Goal: Information Seeking & Learning: Learn about a topic

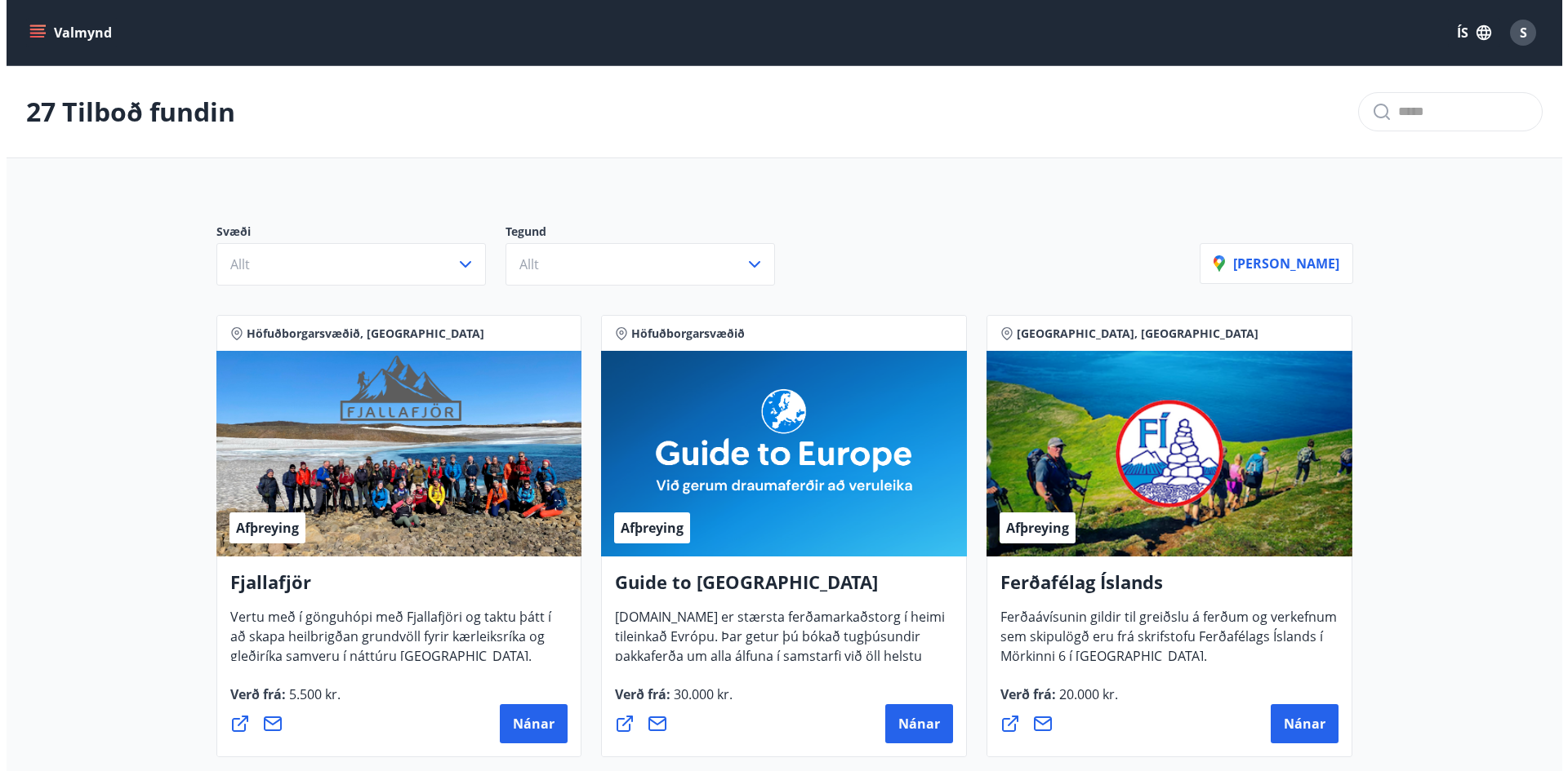
scroll to position [3894, 0]
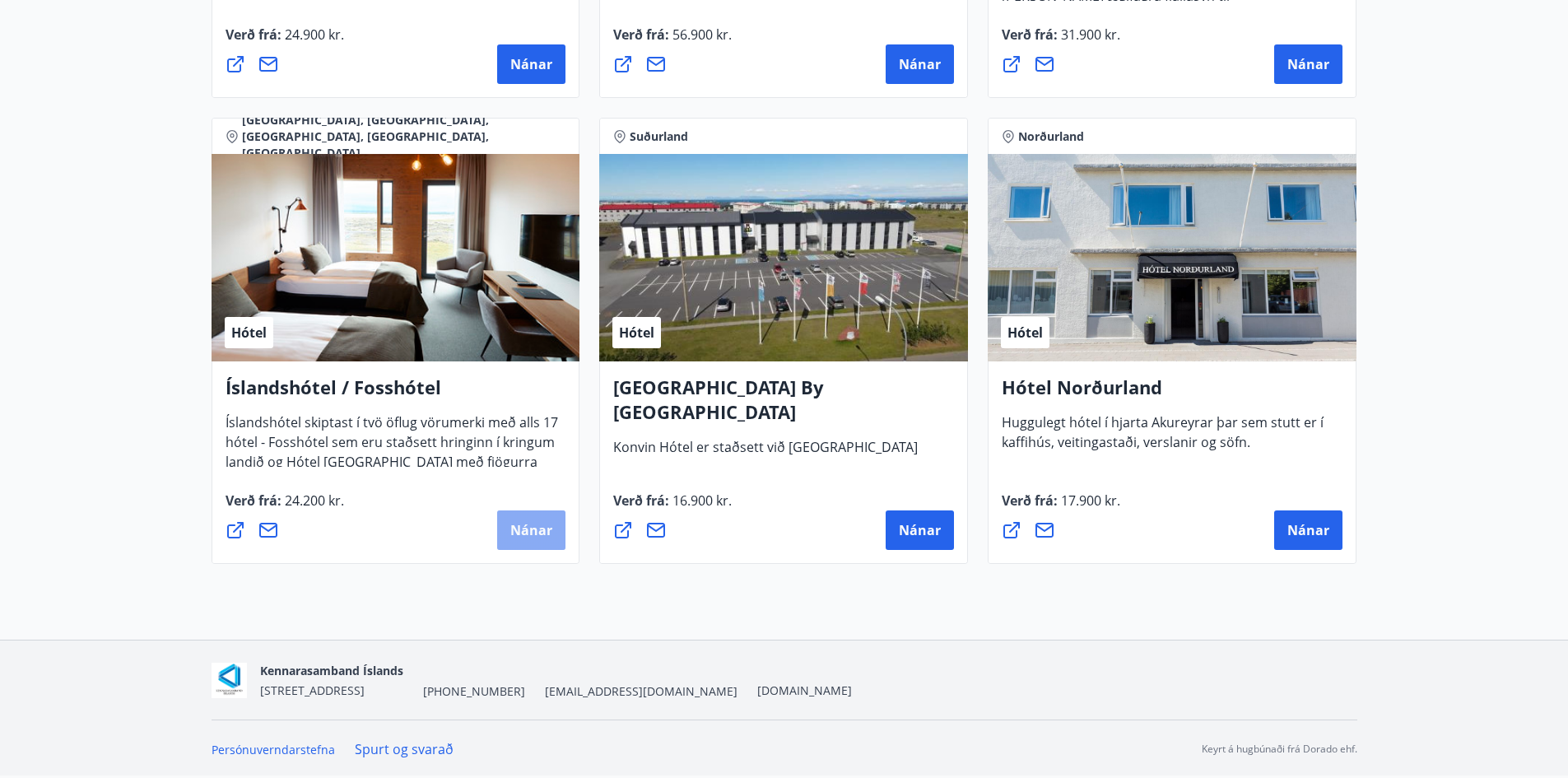
click at [535, 525] on span "Nánar" at bounding box center [531, 530] width 42 height 18
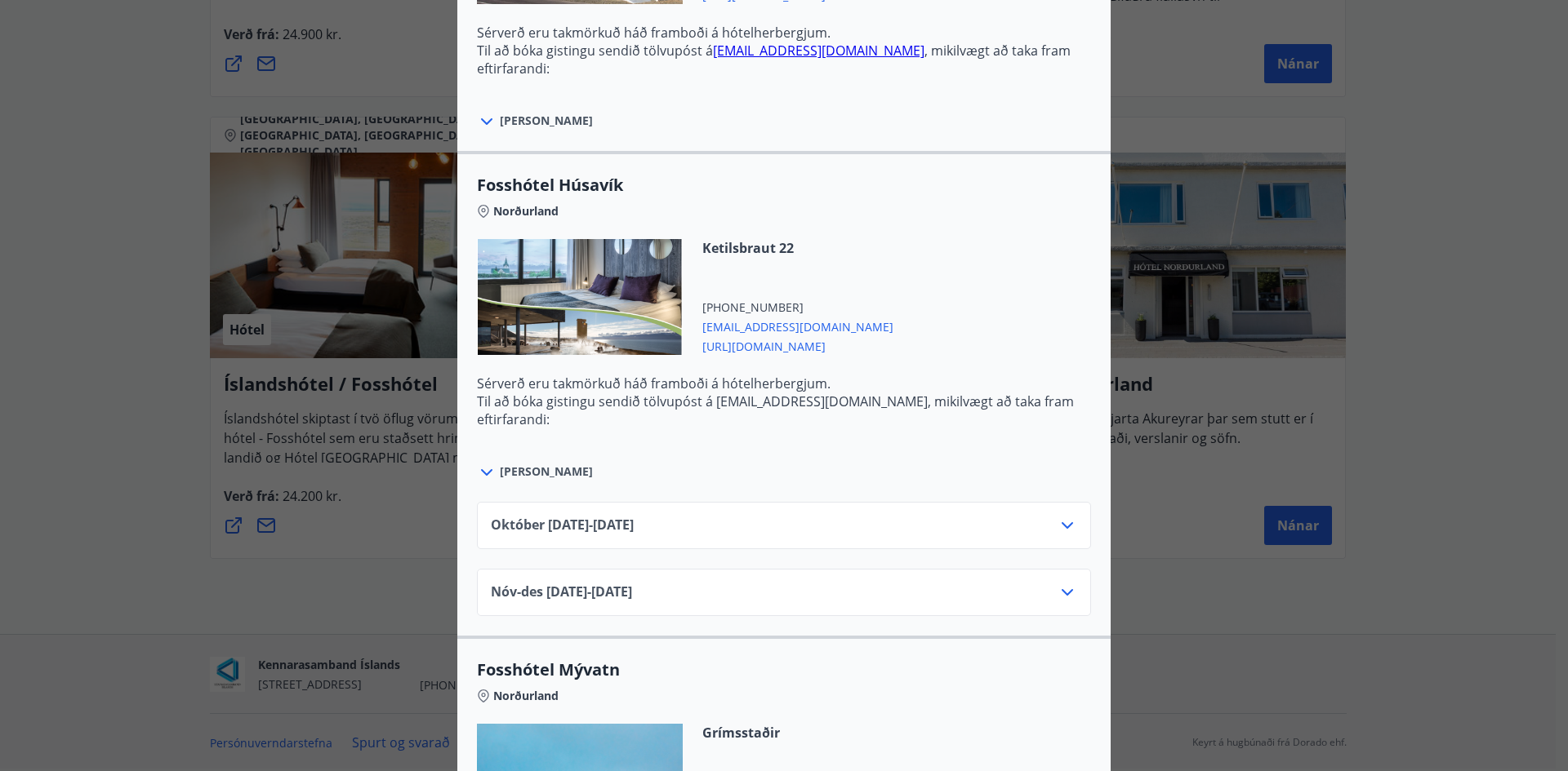
scroll to position [2286, 0]
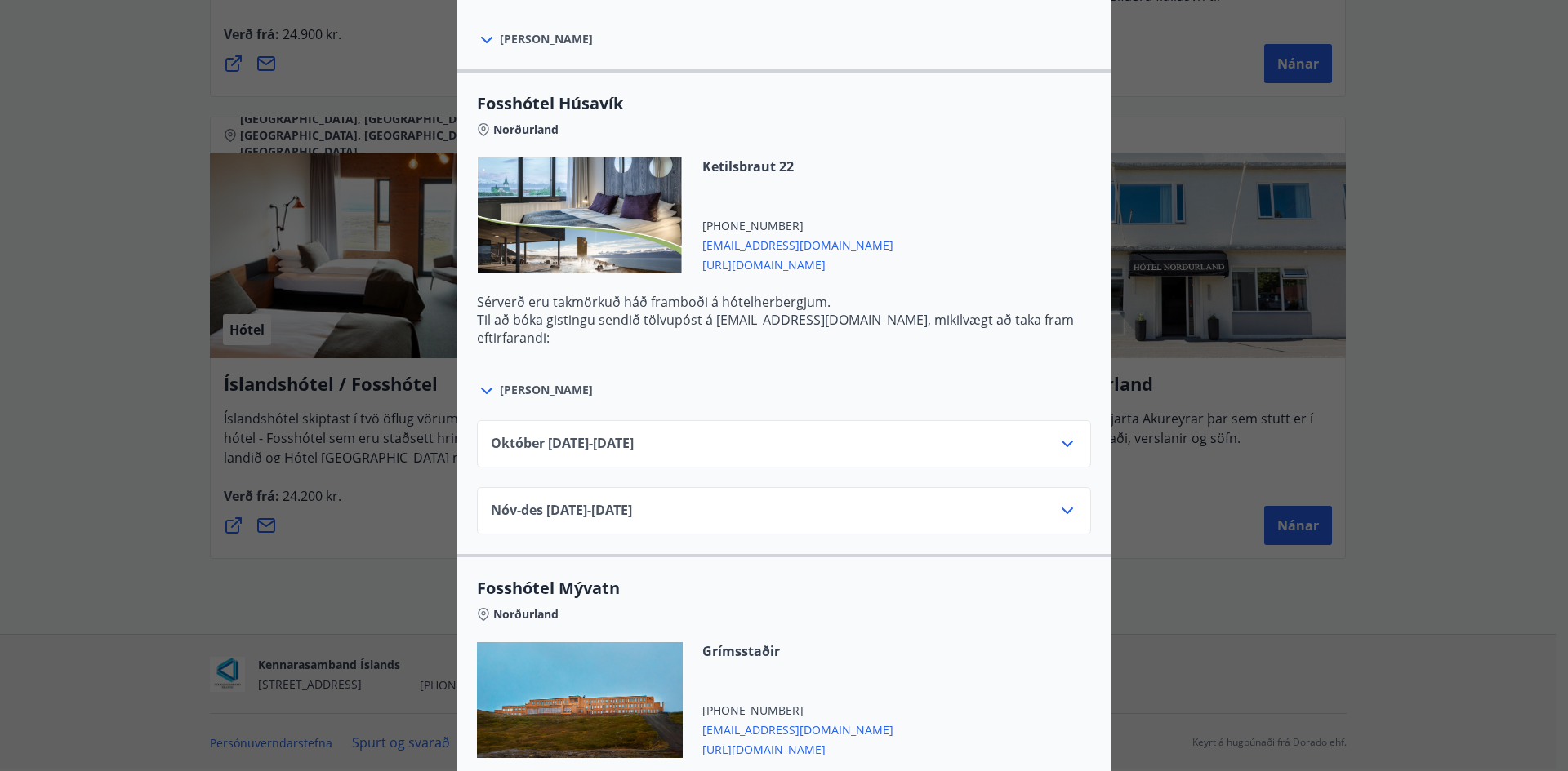
click at [1060, 443] on icon at bounding box center [1066, 443] width 20 height 20
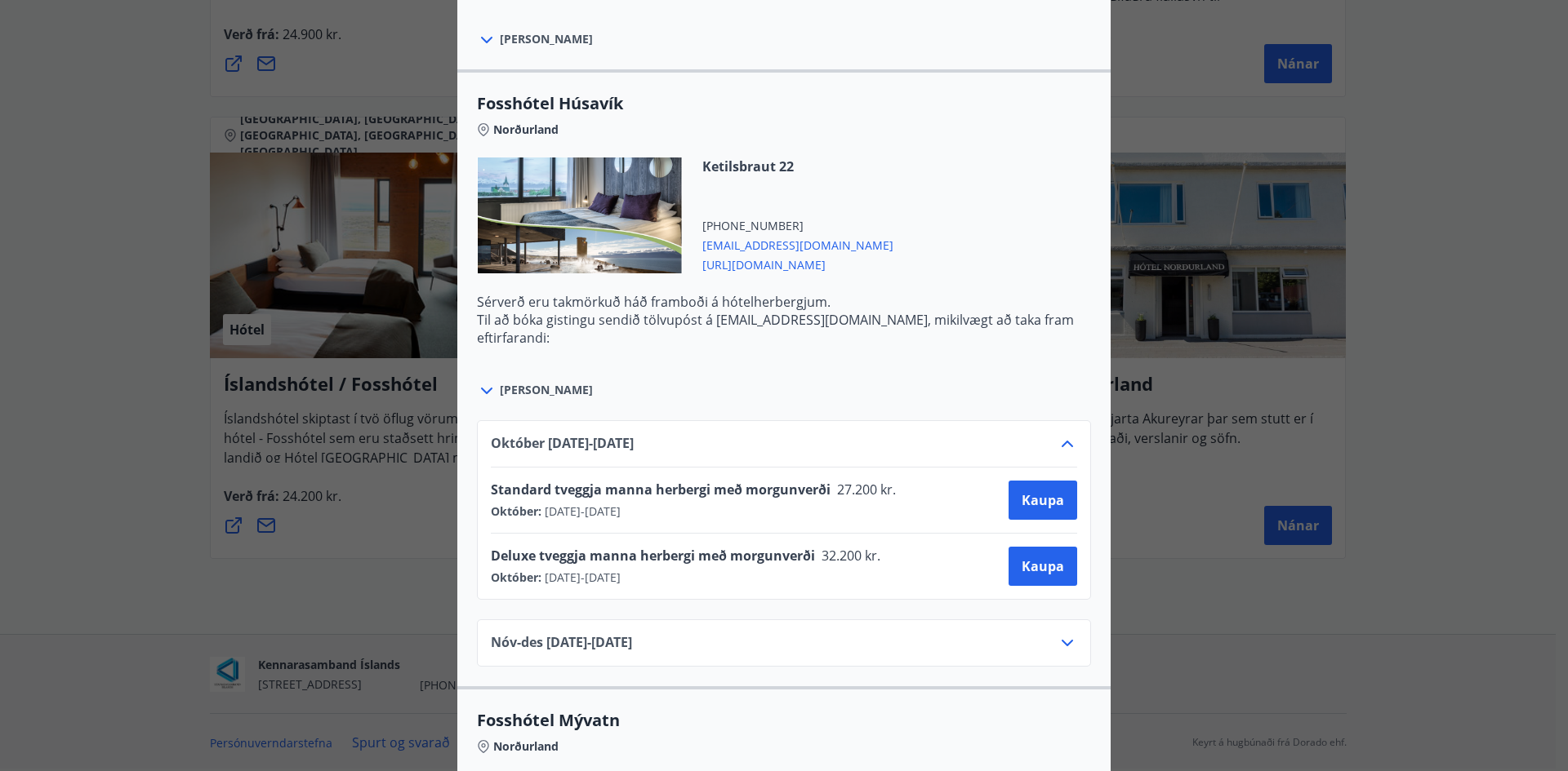
click at [1061, 443] on icon at bounding box center [1066, 444] width 11 height 7
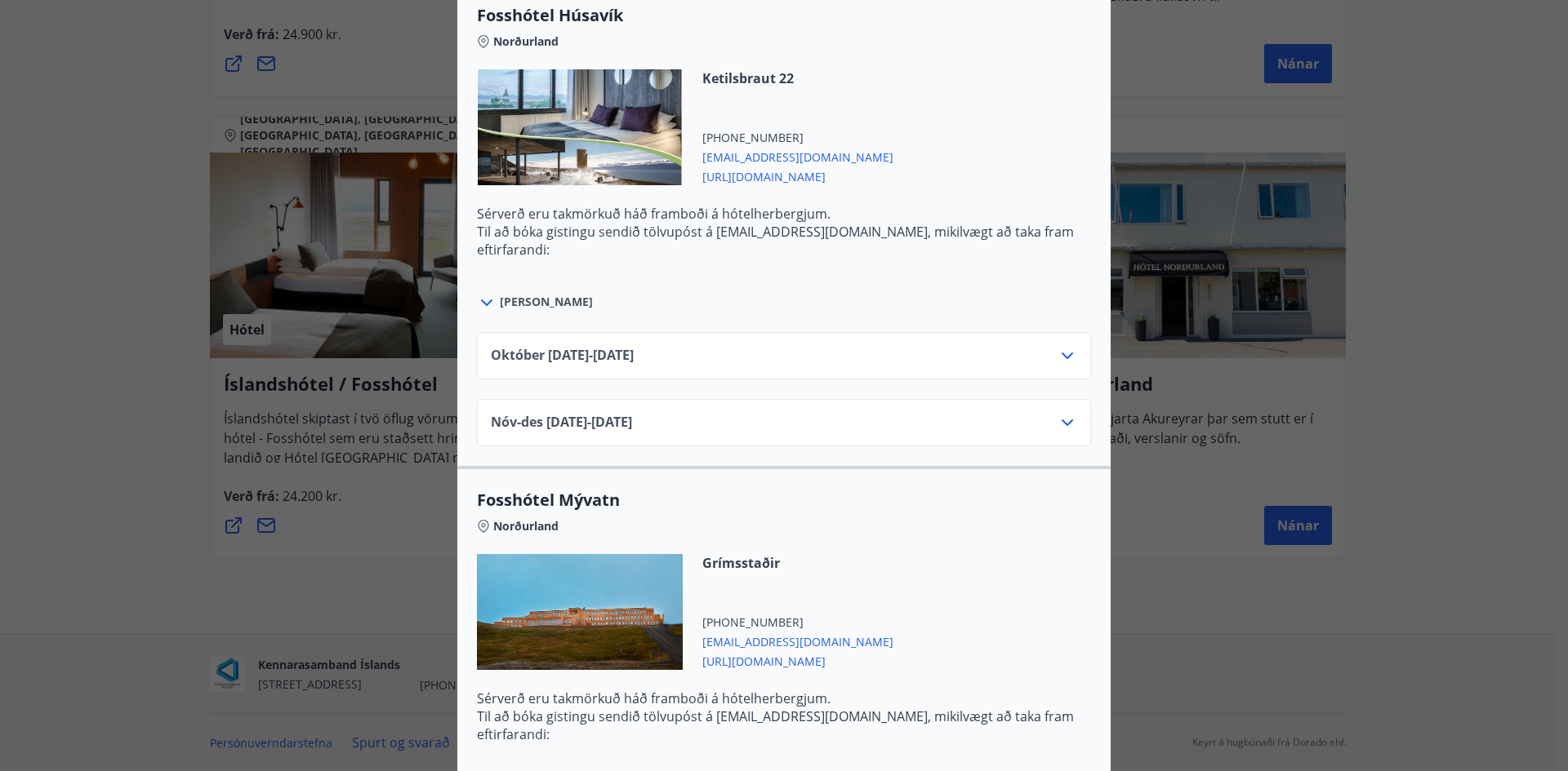
scroll to position [2530, 0]
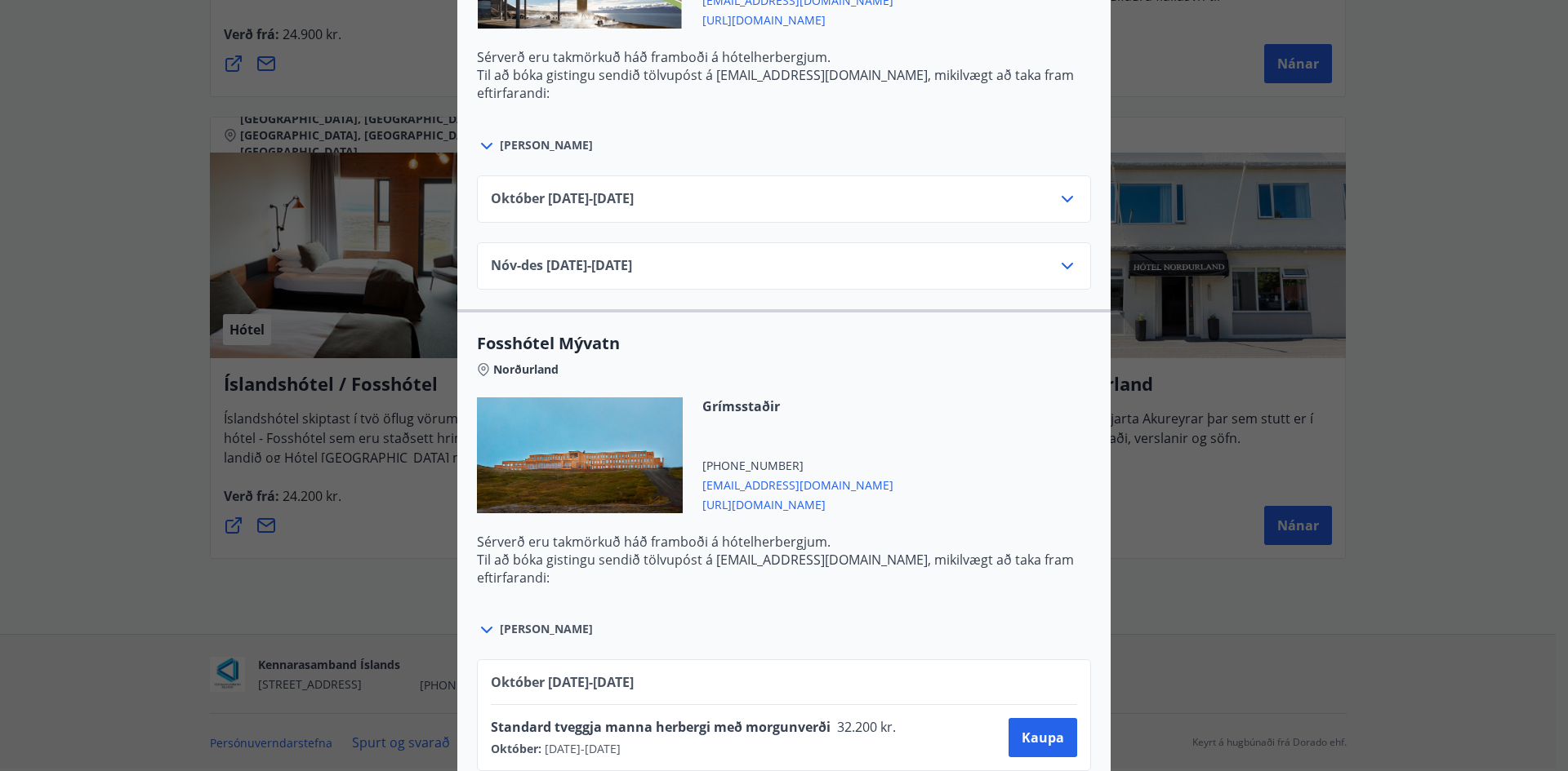
click at [1061, 265] on icon at bounding box center [1066, 266] width 11 height 7
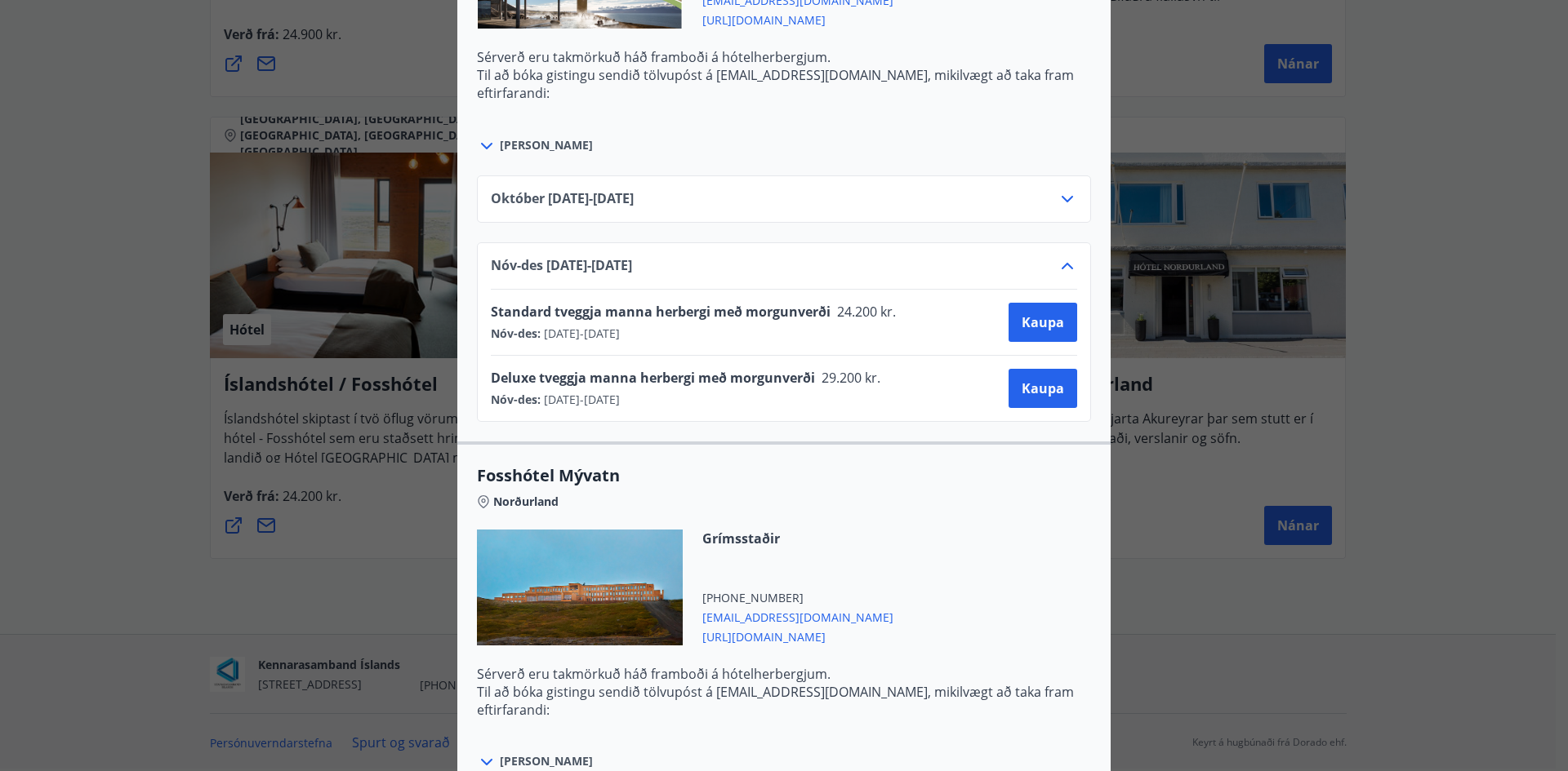
click at [1061, 265] on icon at bounding box center [1066, 266] width 11 height 7
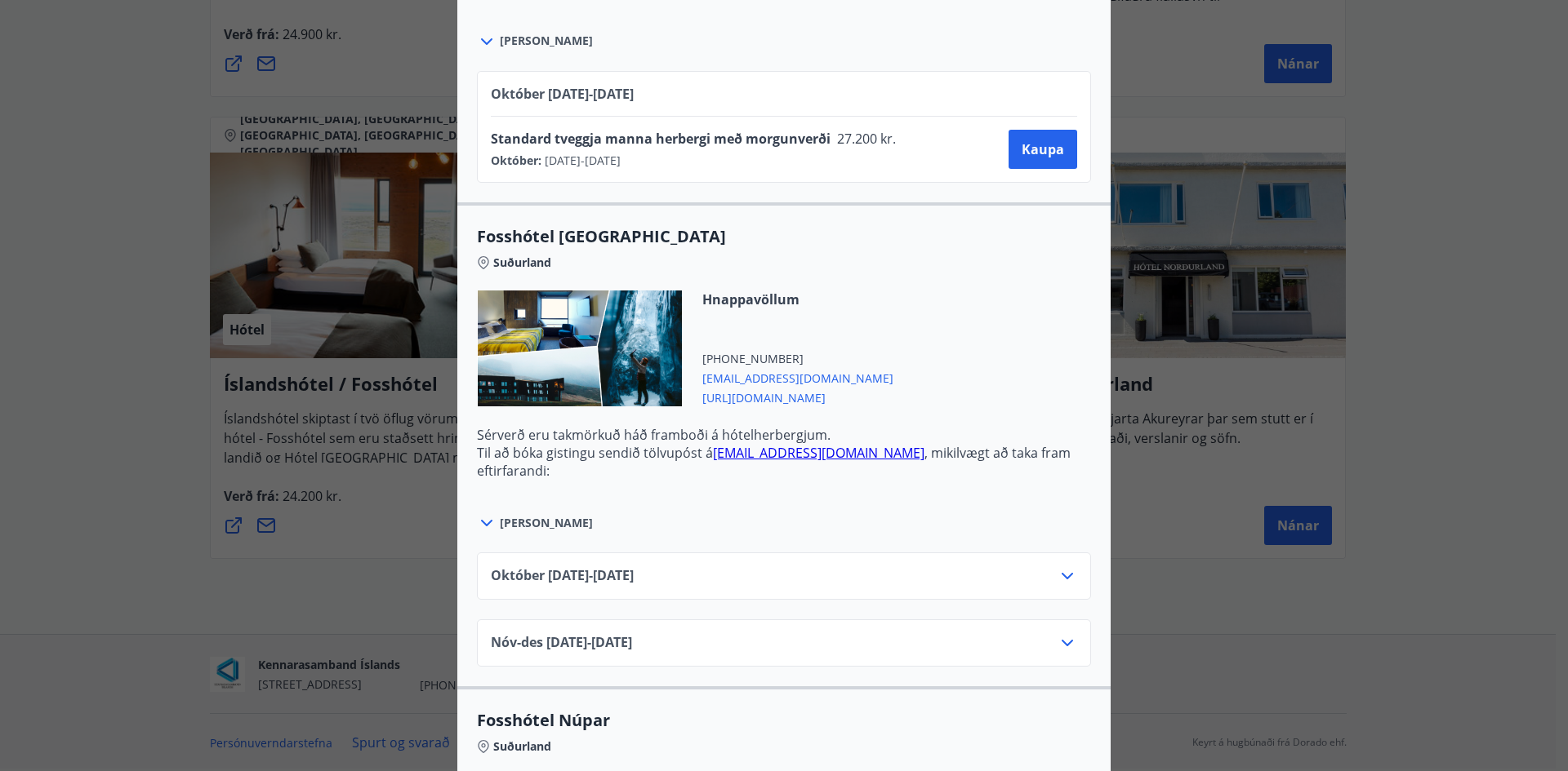
scroll to position [4245, 0]
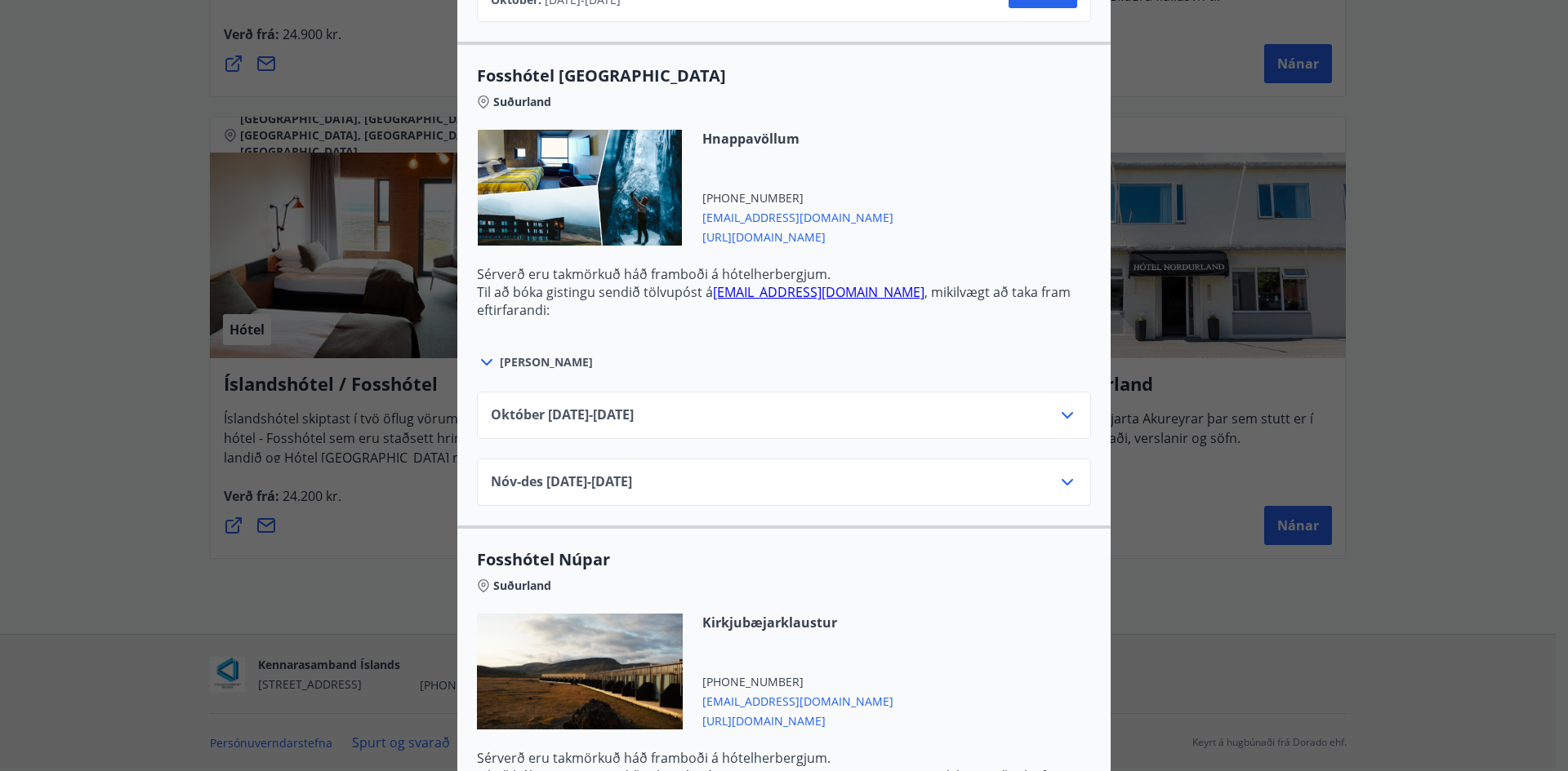
click at [1061, 411] on icon at bounding box center [1066, 415] width 20 height 20
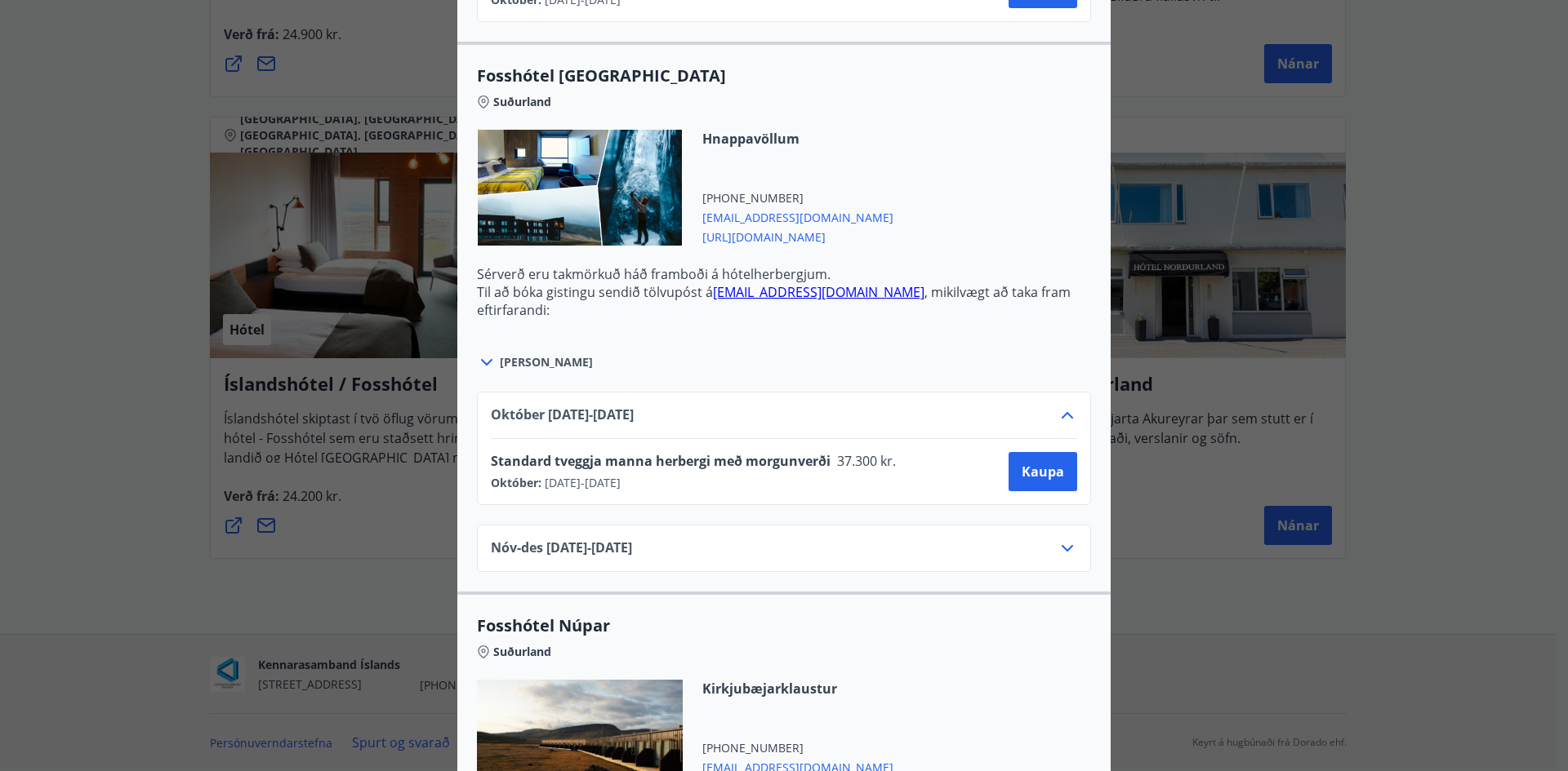
click at [1063, 411] on icon at bounding box center [1066, 415] width 20 height 20
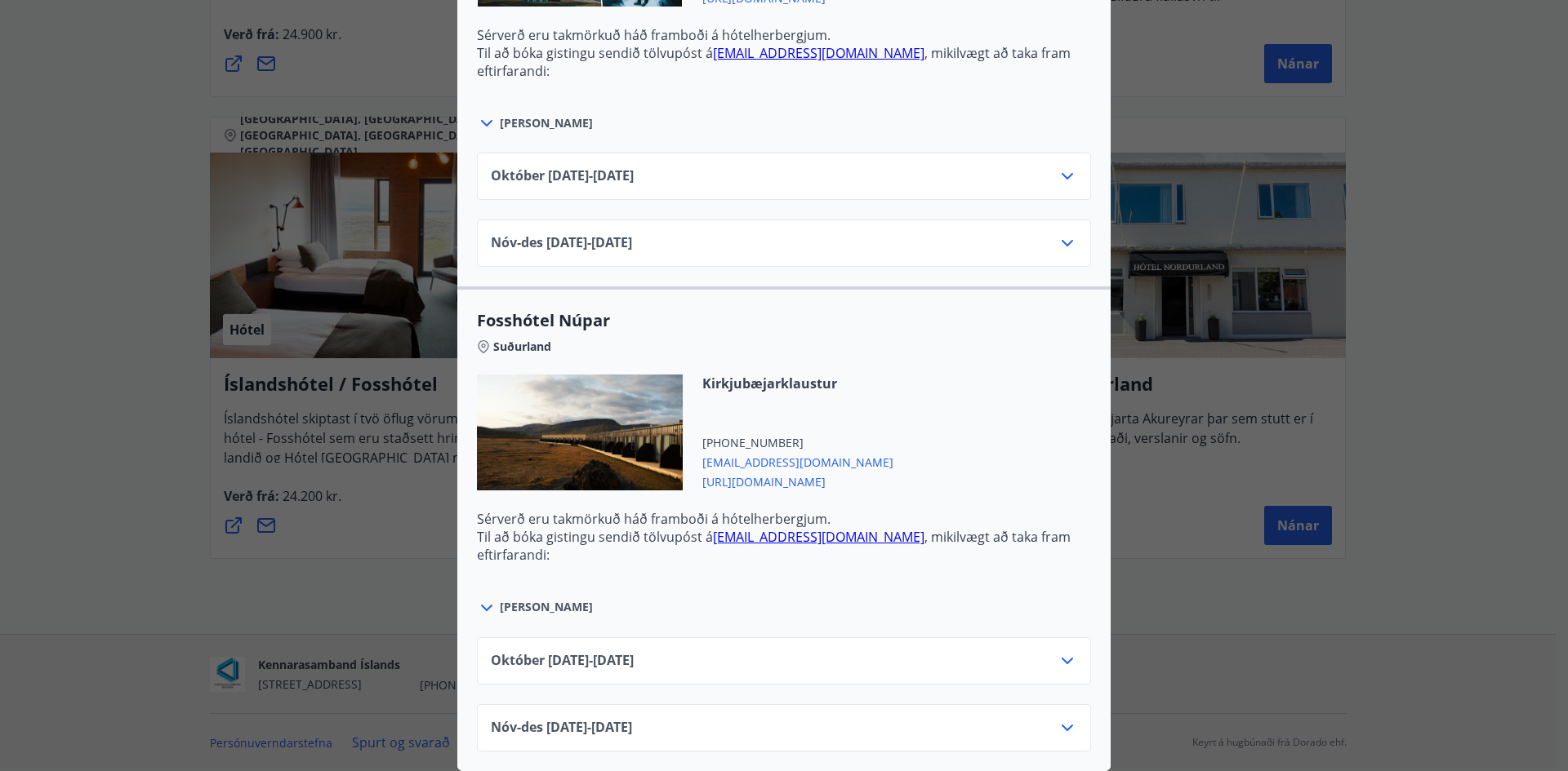
scroll to position [4496, 0]
click at [1060, 652] on icon at bounding box center [1066, 661] width 20 height 20
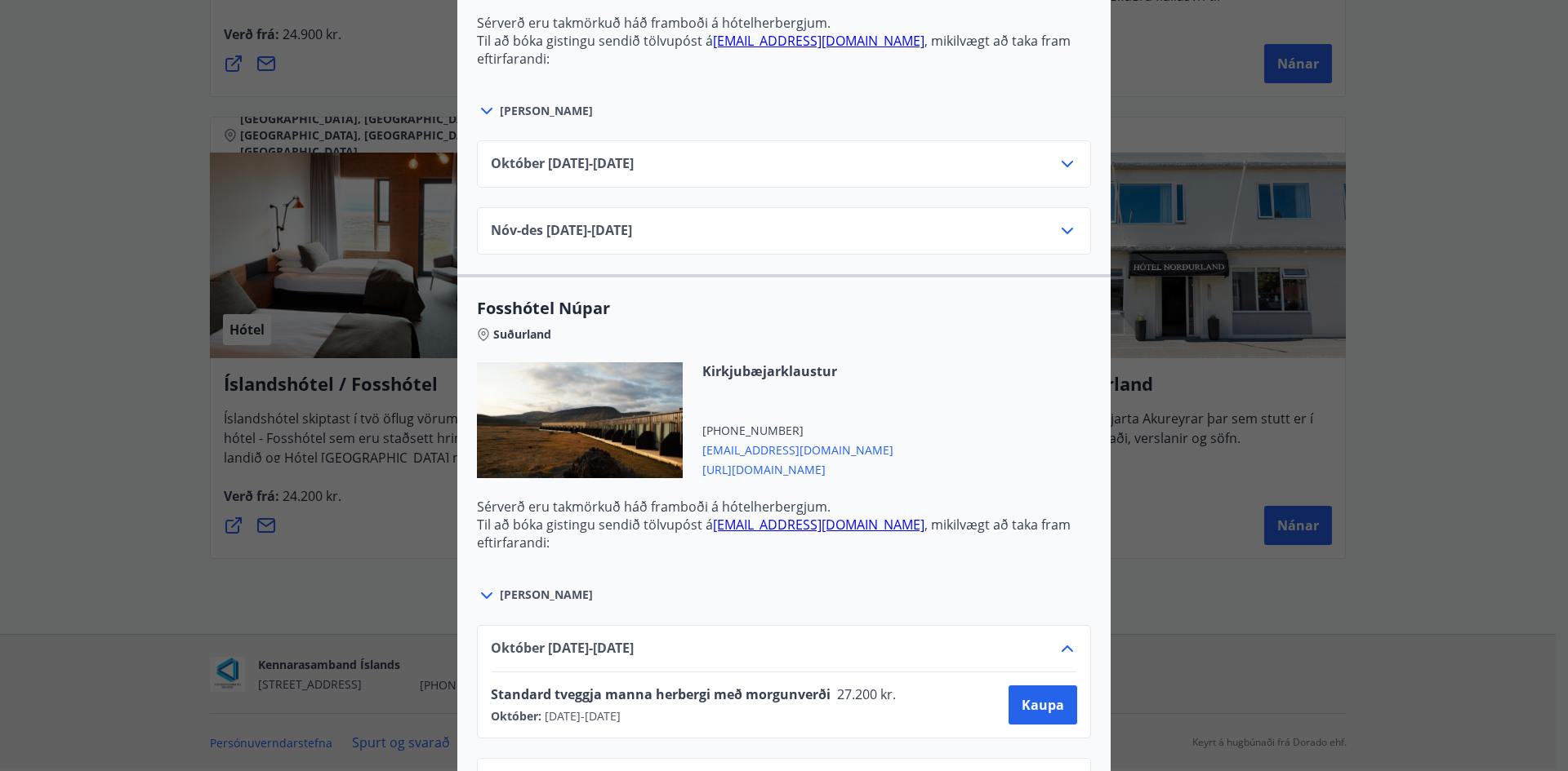
click at [1061, 647] on icon at bounding box center [1066, 649] width 11 height 7
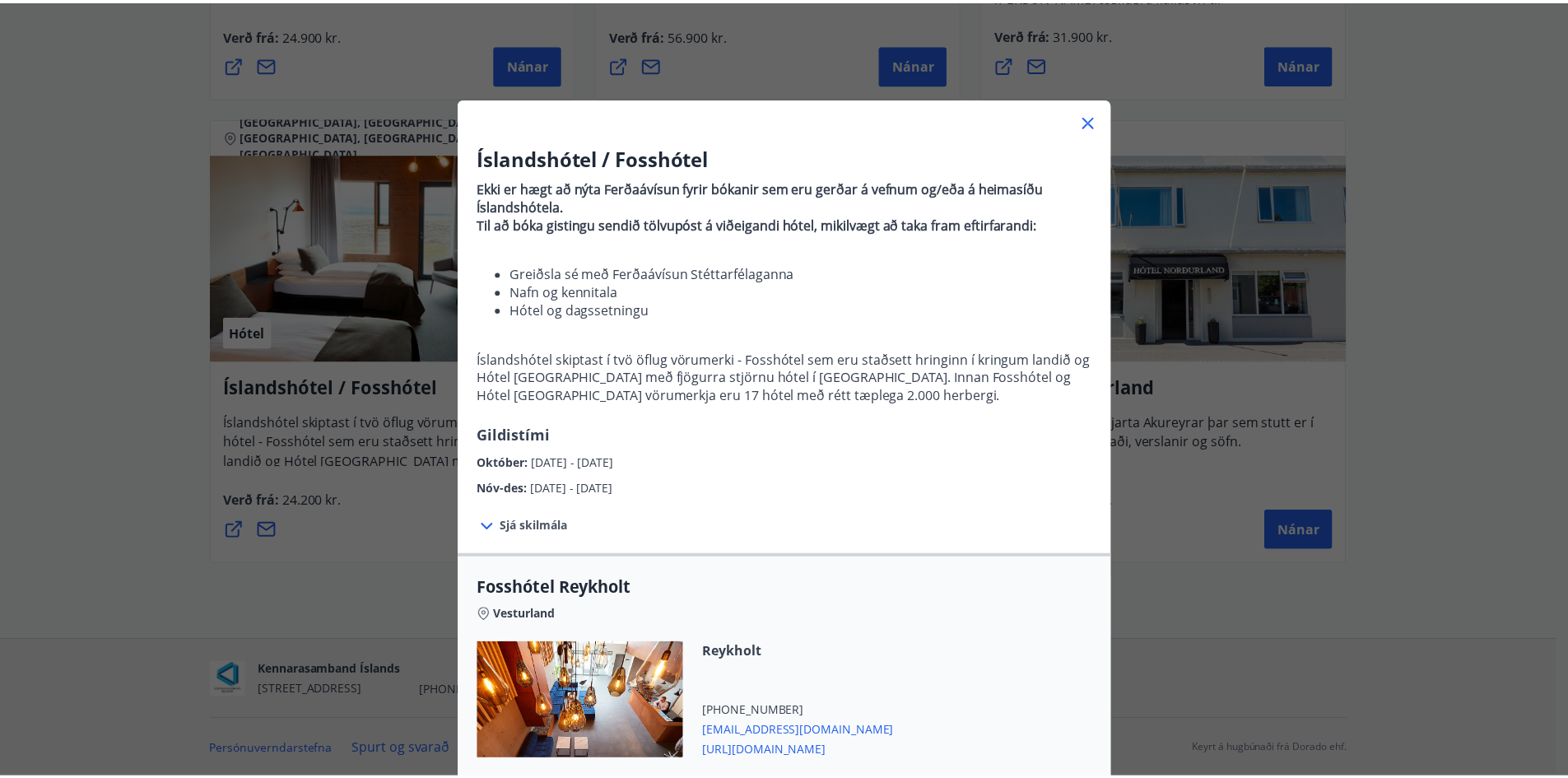
scroll to position [0, 0]
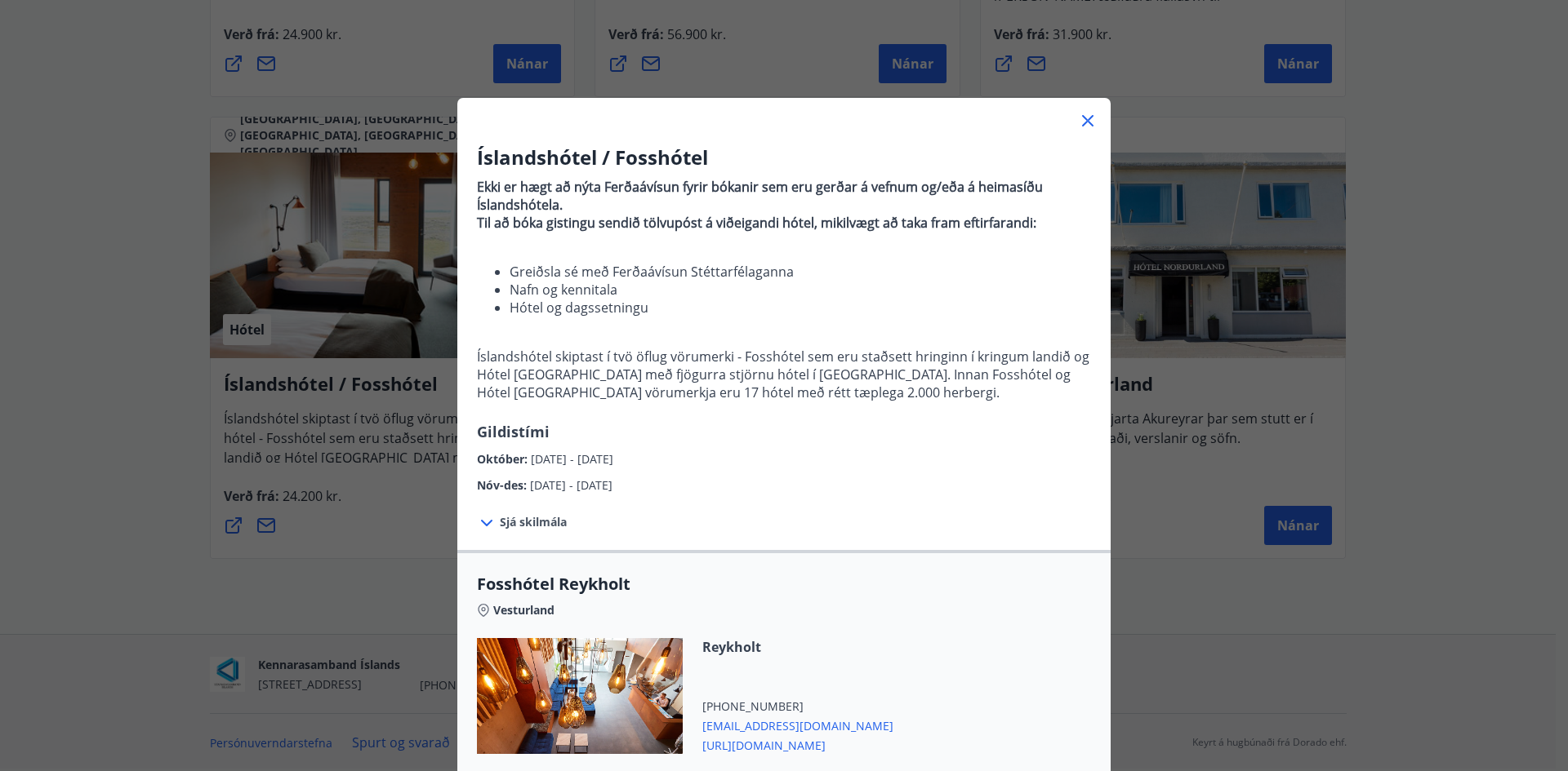
click at [1084, 117] on icon at bounding box center [1087, 120] width 20 height 20
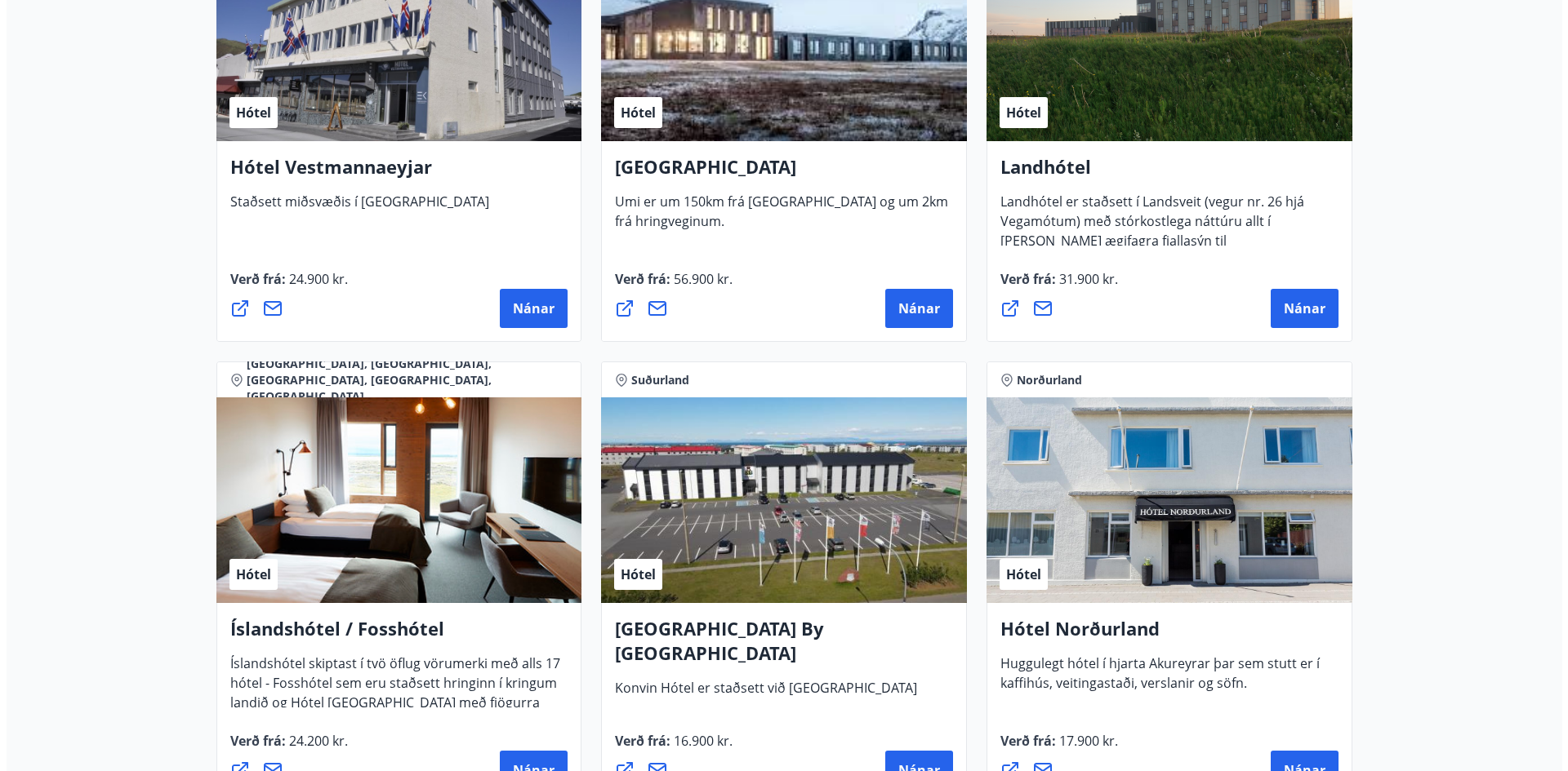
scroll to position [3487, 0]
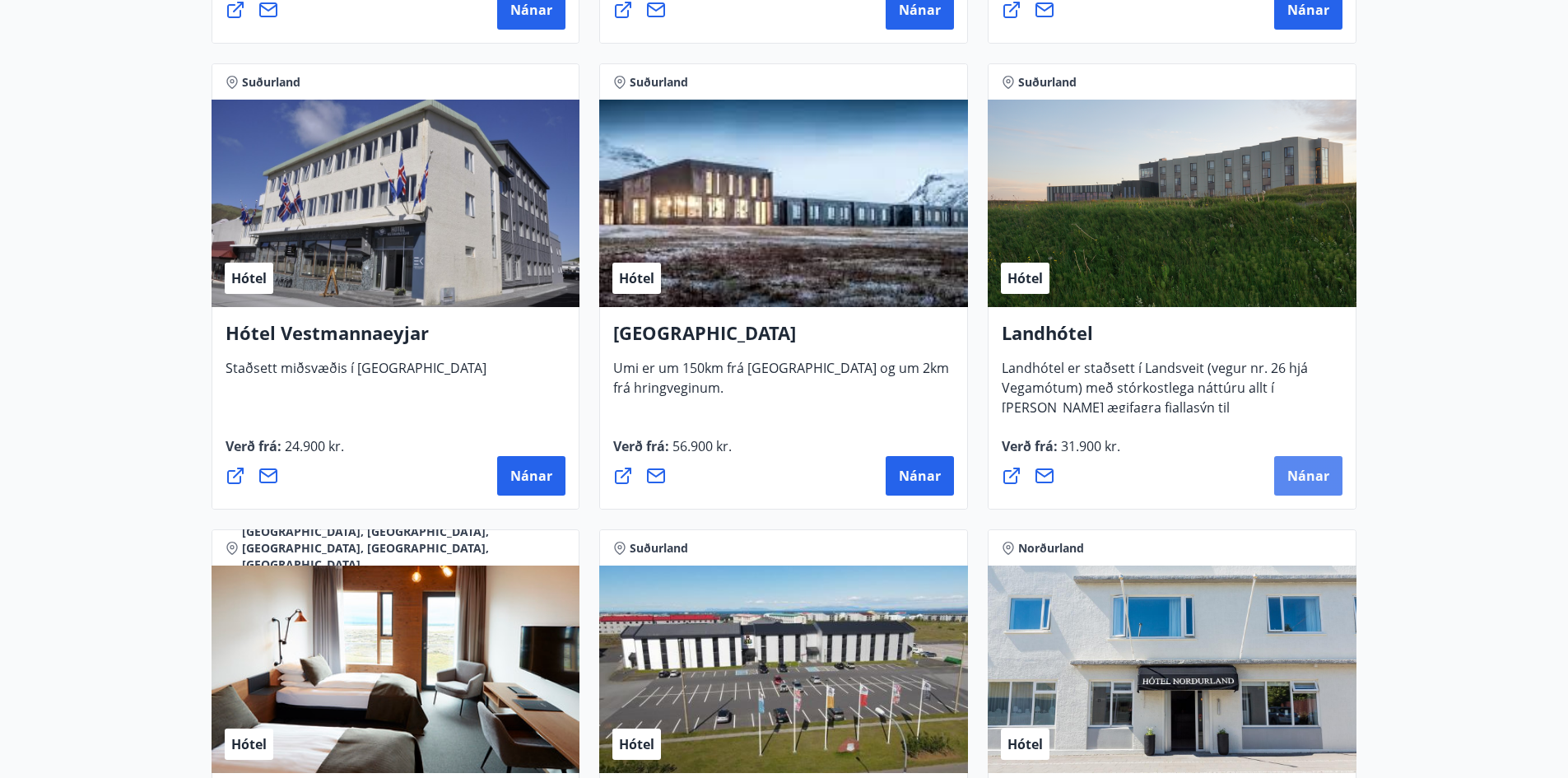
click at [1307, 480] on span "Nánar" at bounding box center [1308, 476] width 42 height 18
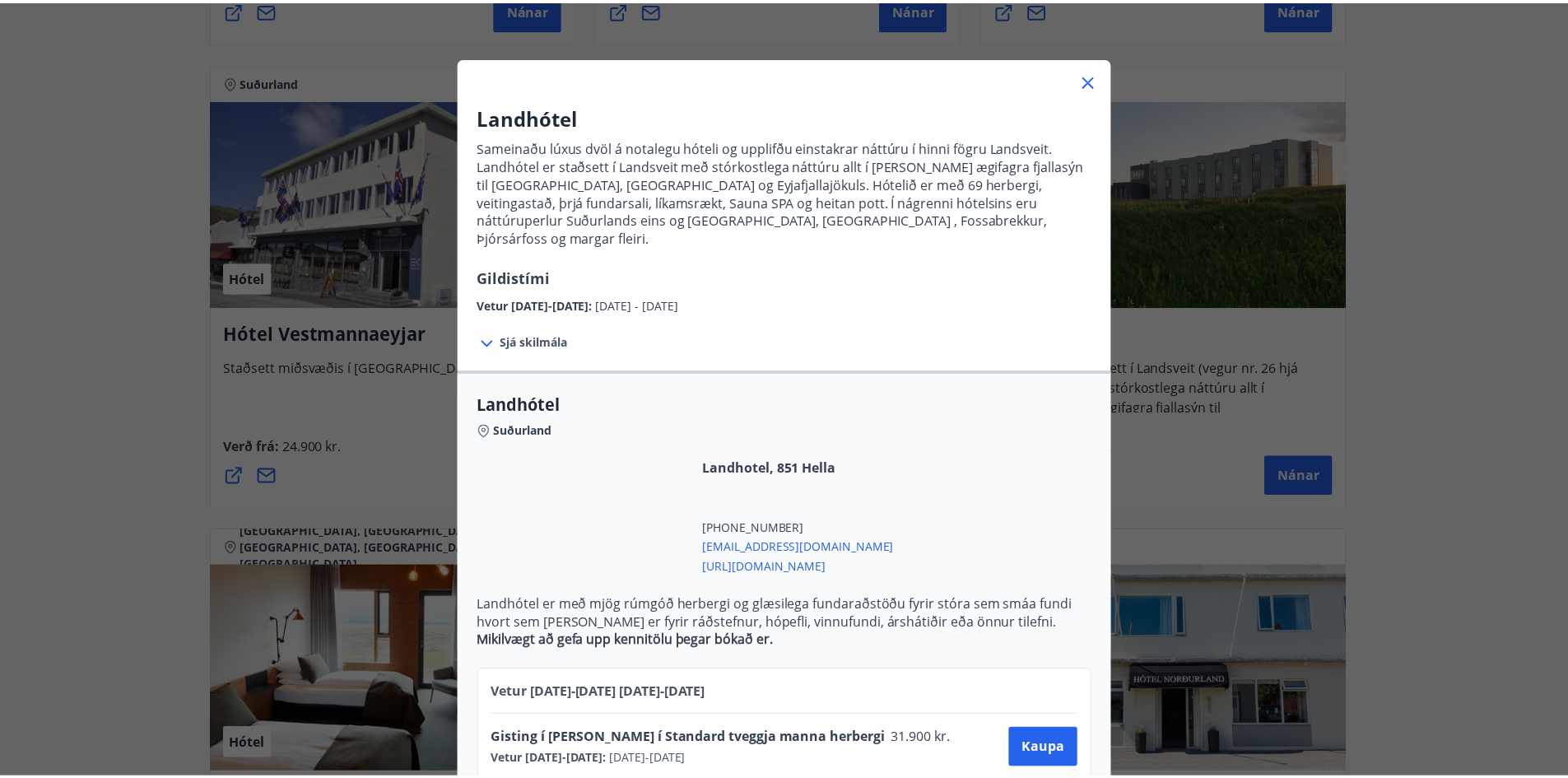
scroll to position [60, 0]
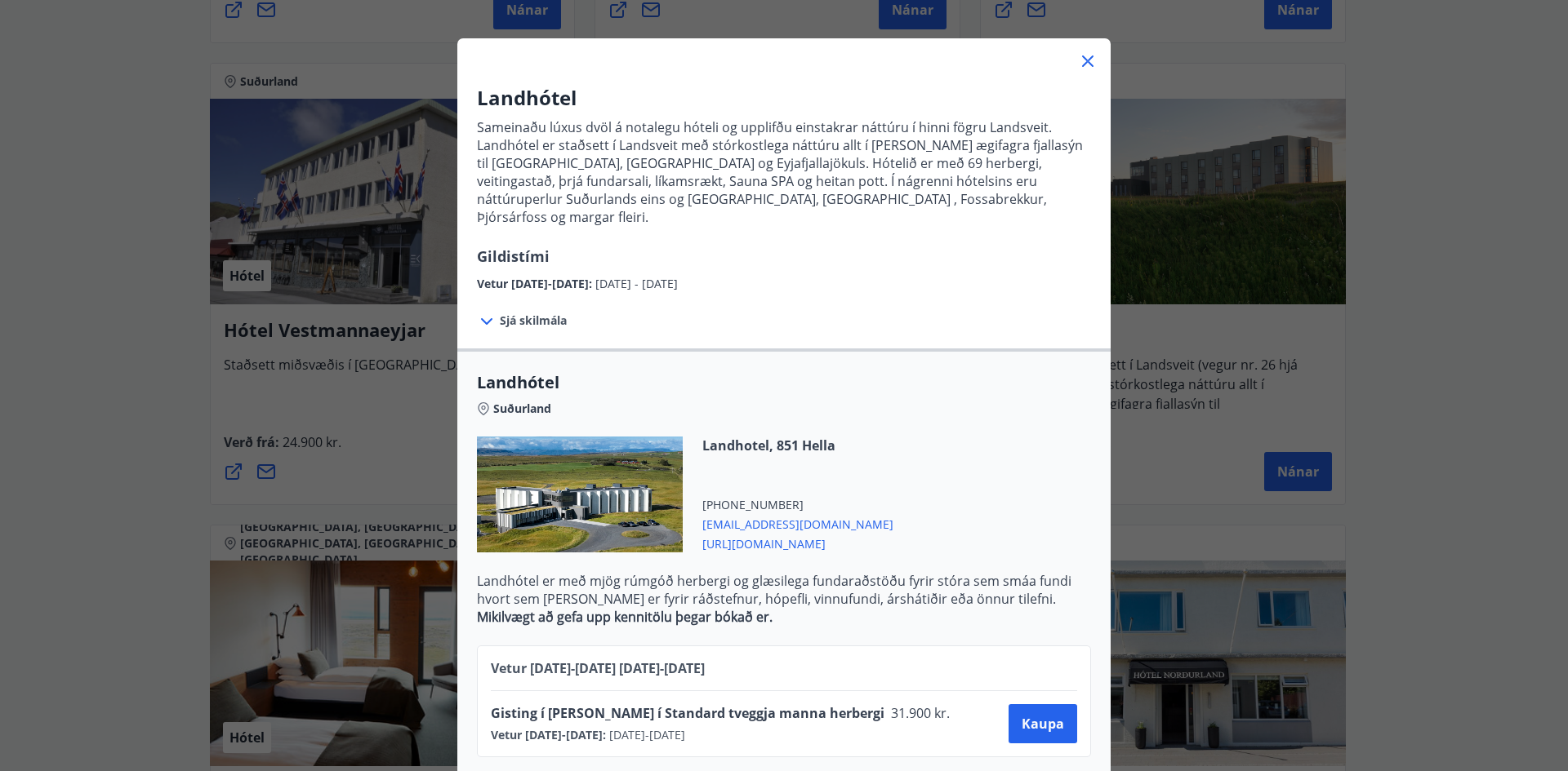
click at [478, 312] on icon at bounding box center [486, 322] width 20 height 20
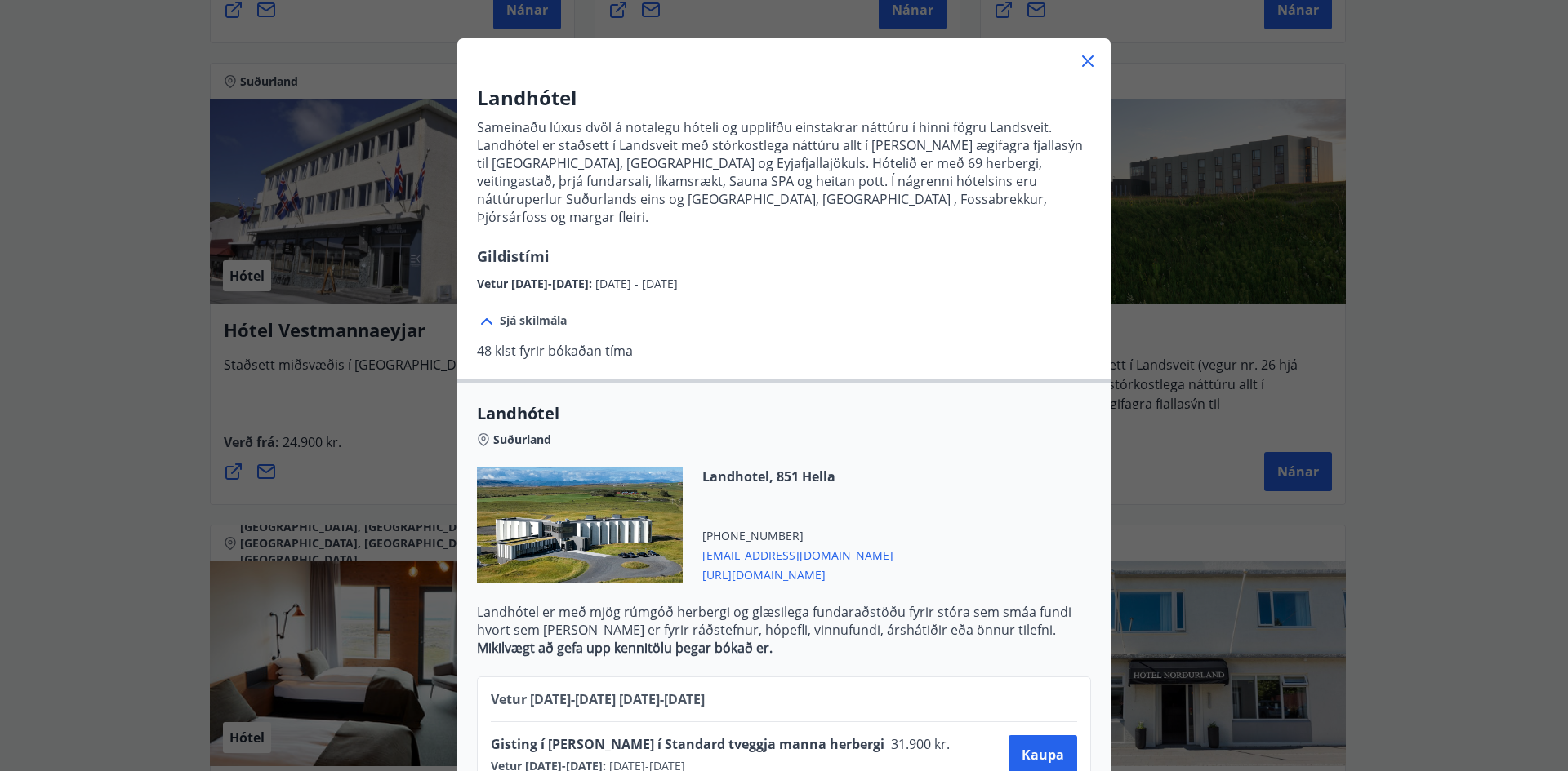
click at [479, 312] on icon at bounding box center [486, 322] width 20 height 20
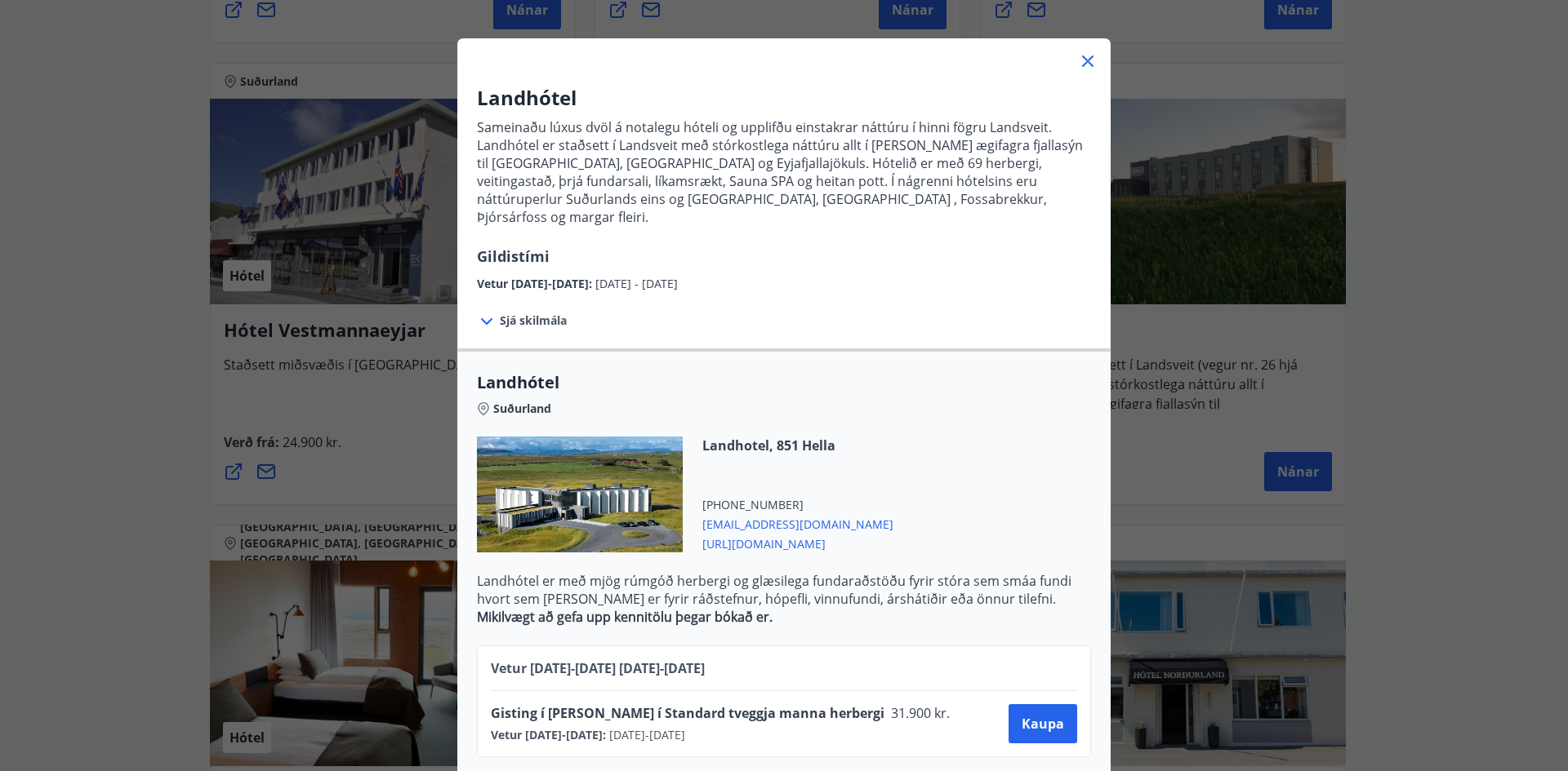
click at [1078, 60] on icon at bounding box center [1087, 61] width 20 height 20
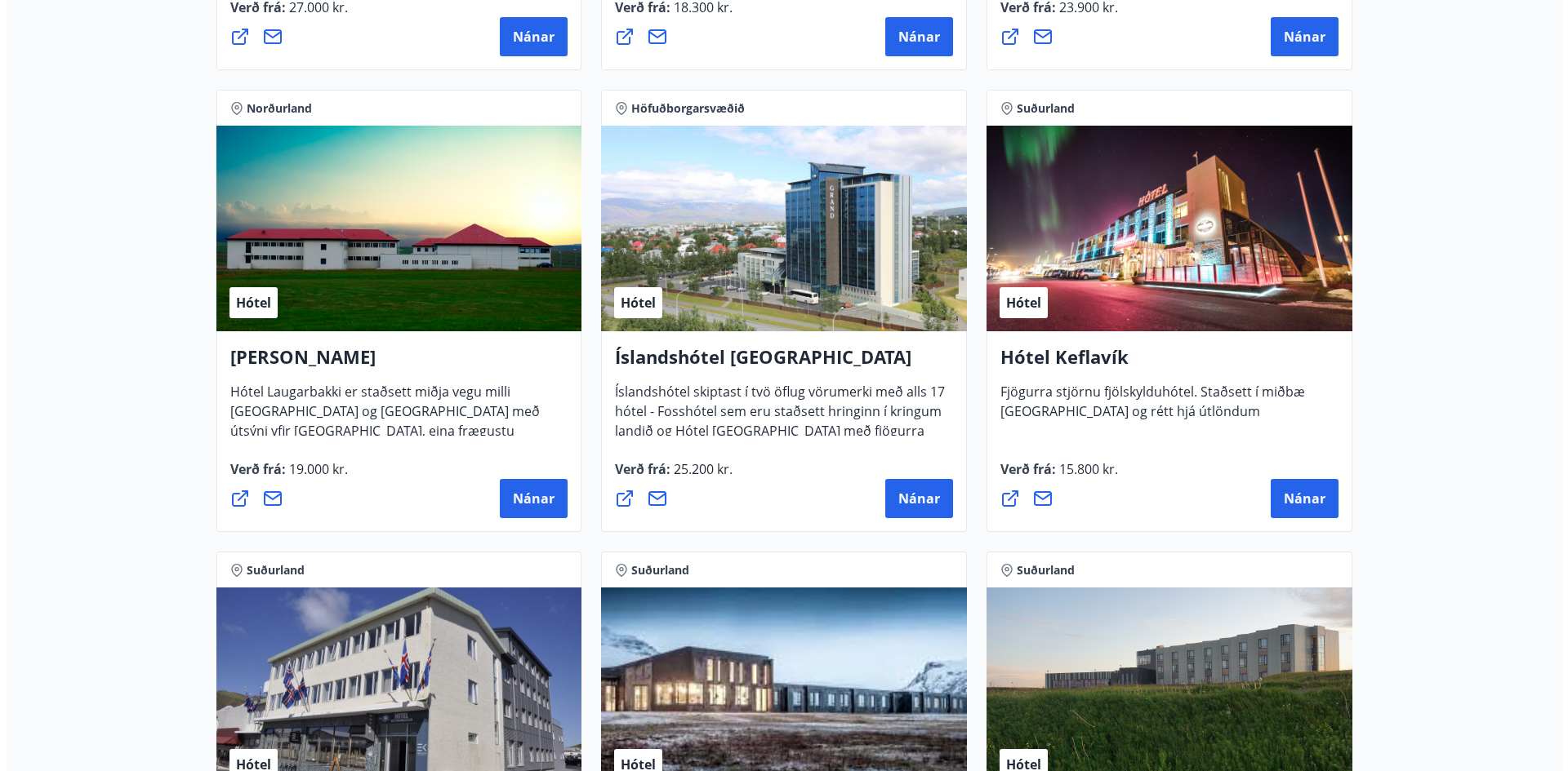
scroll to position [2996, 0]
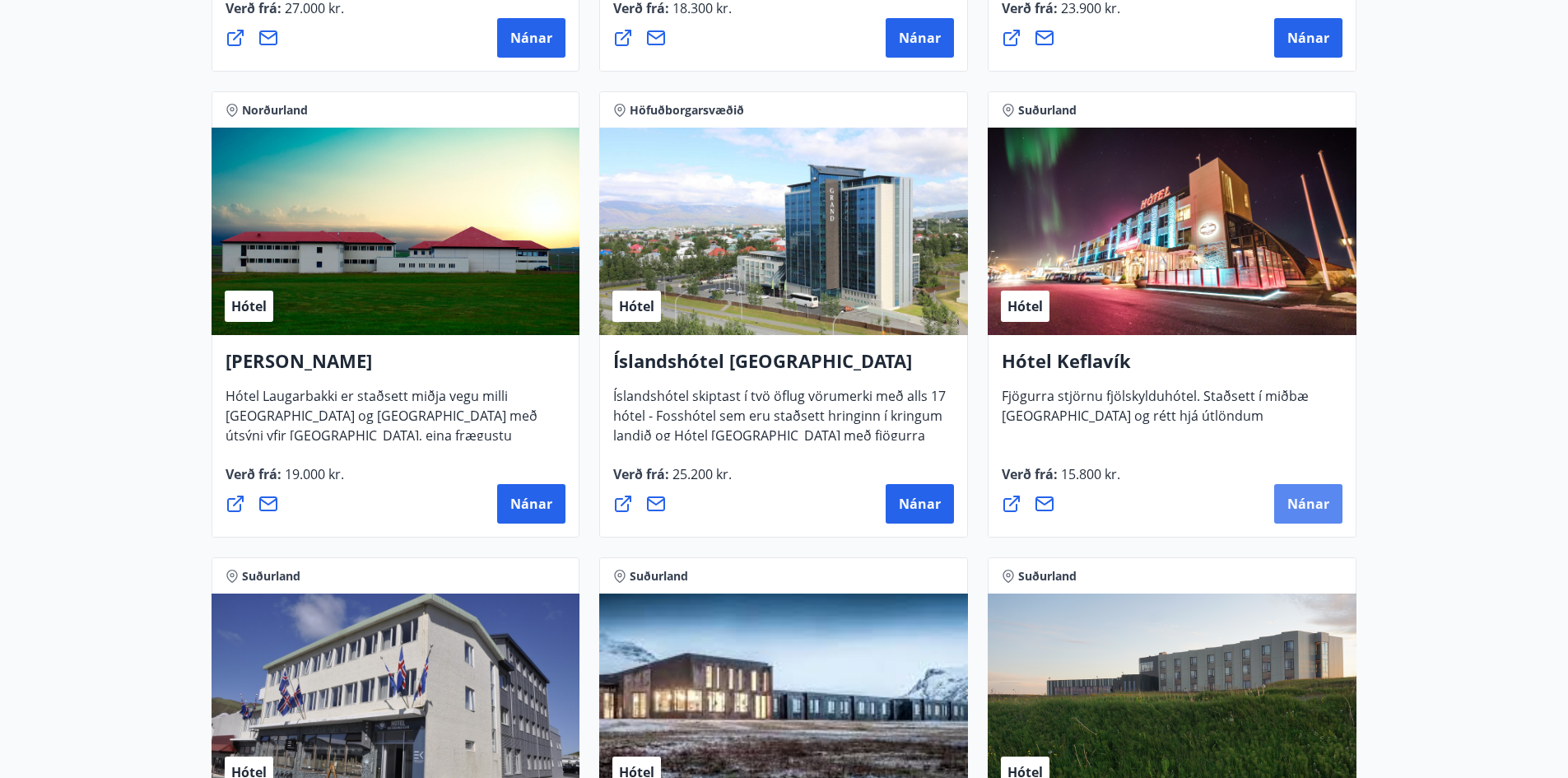
click at [1318, 503] on span "Nánar" at bounding box center [1308, 503] width 42 height 18
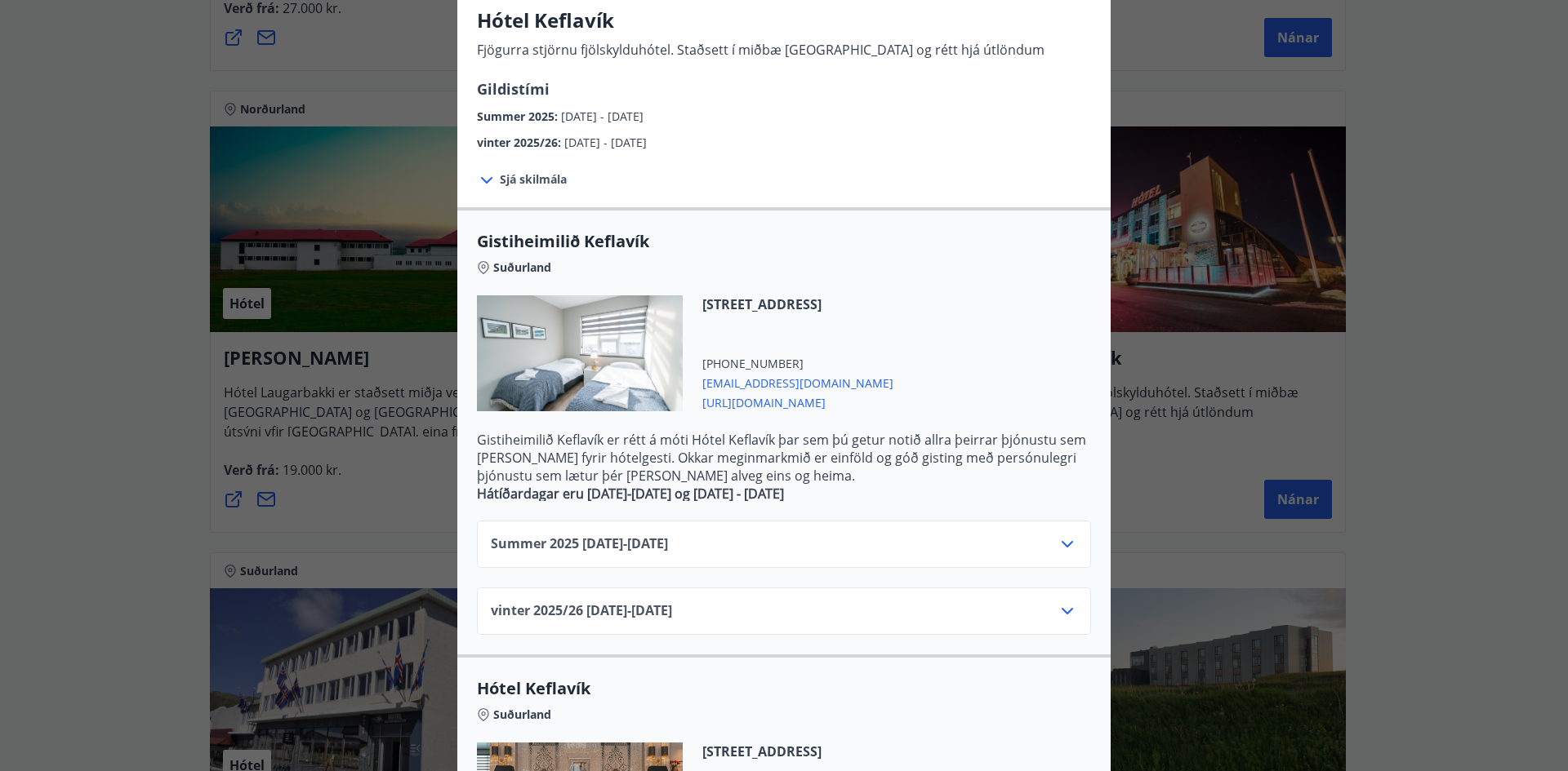
scroll to position [464, 0]
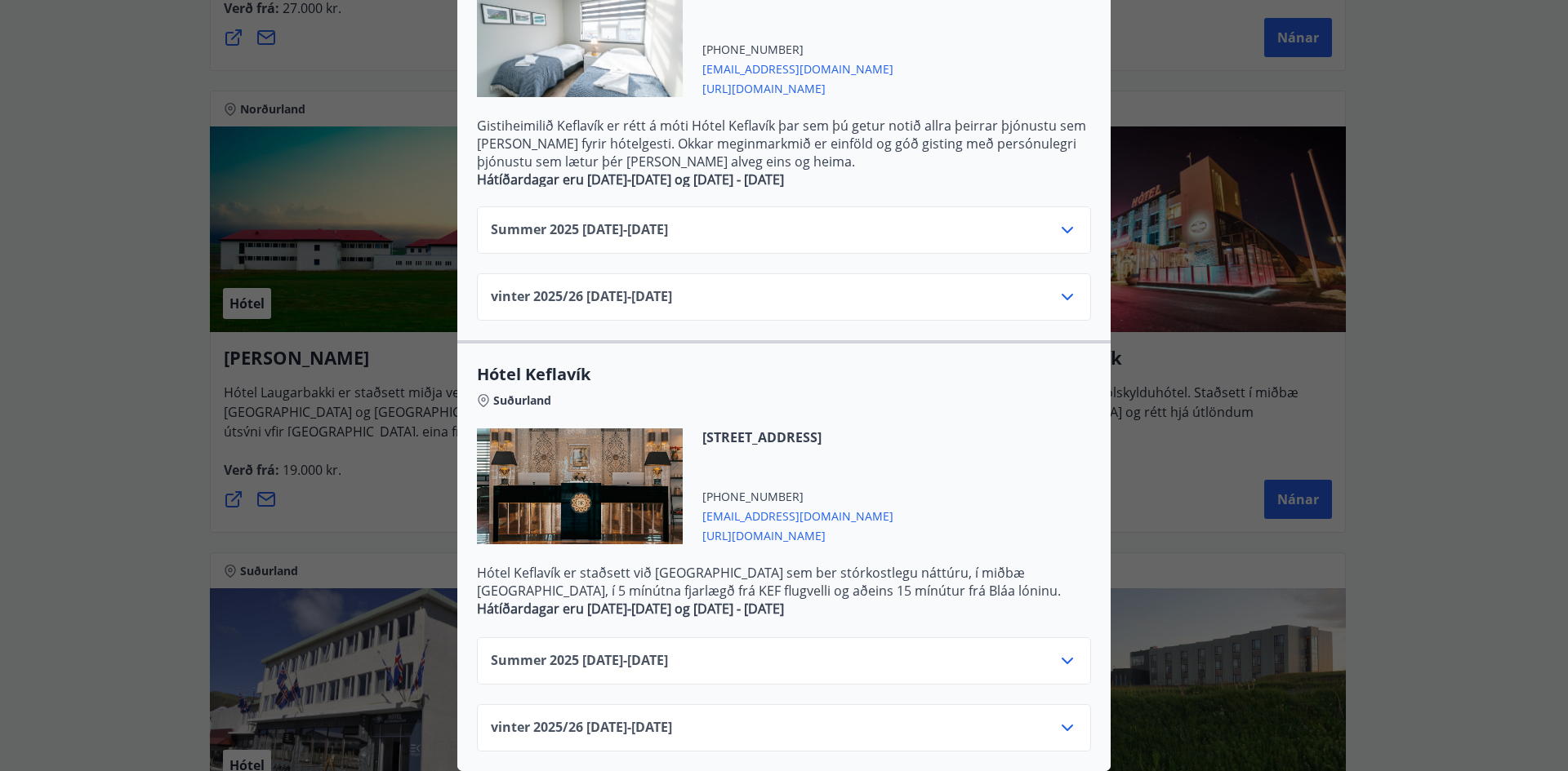
click at [1058, 718] on icon at bounding box center [1066, 728] width 20 height 20
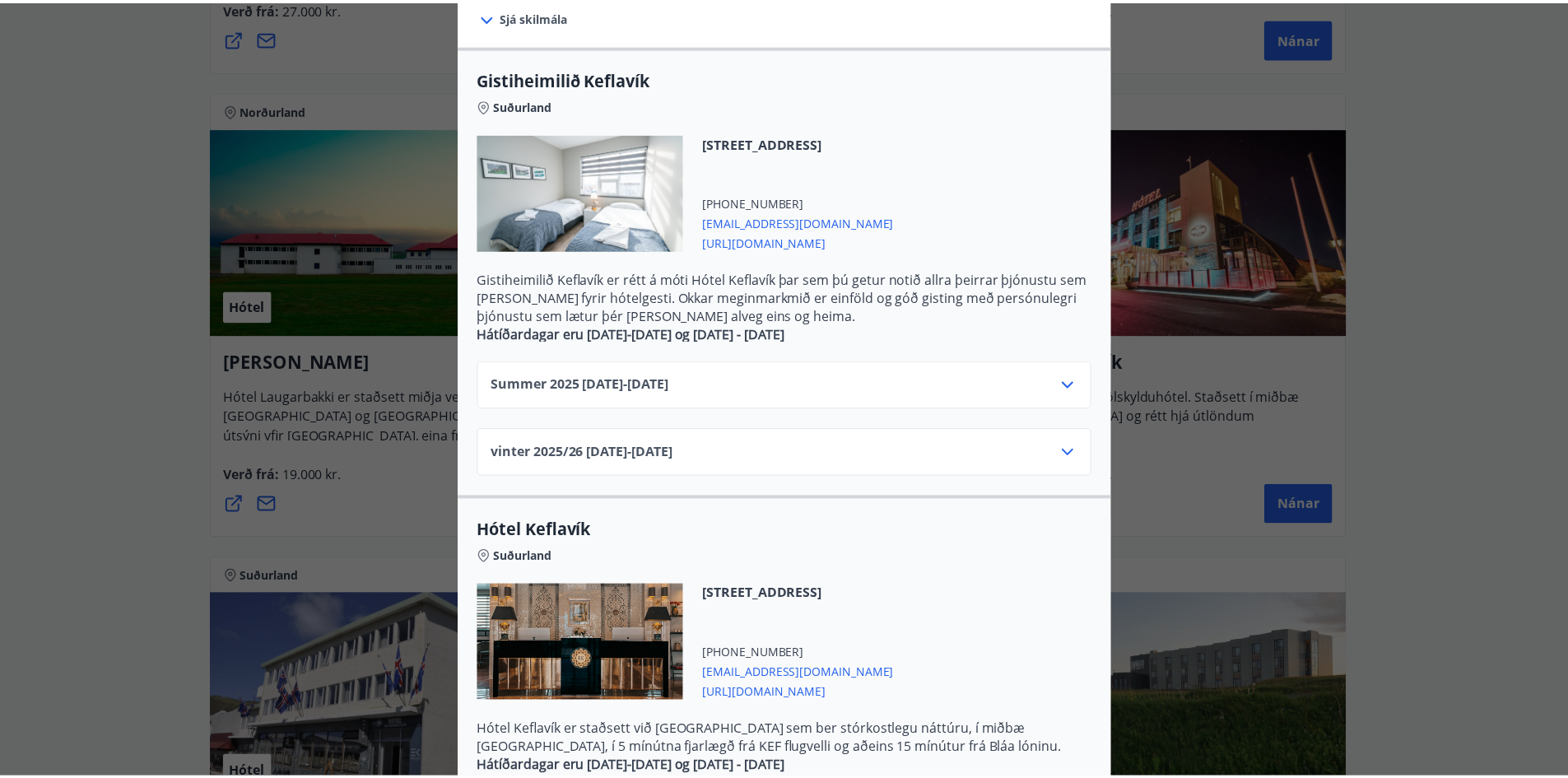
scroll to position [0, 0]
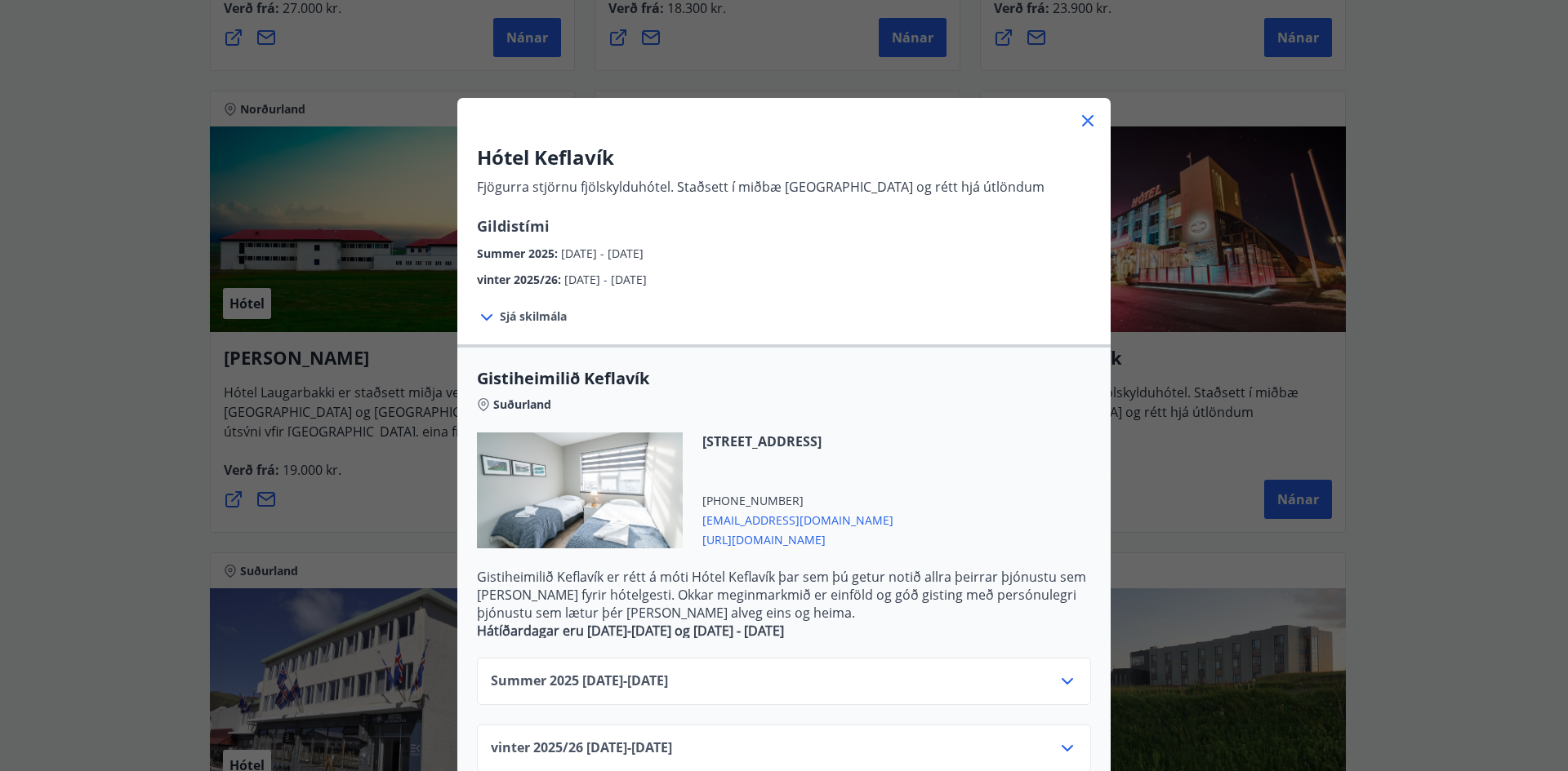
click at [1081, 118] on icon at bounding box center [1087, 120] width 20 height 20
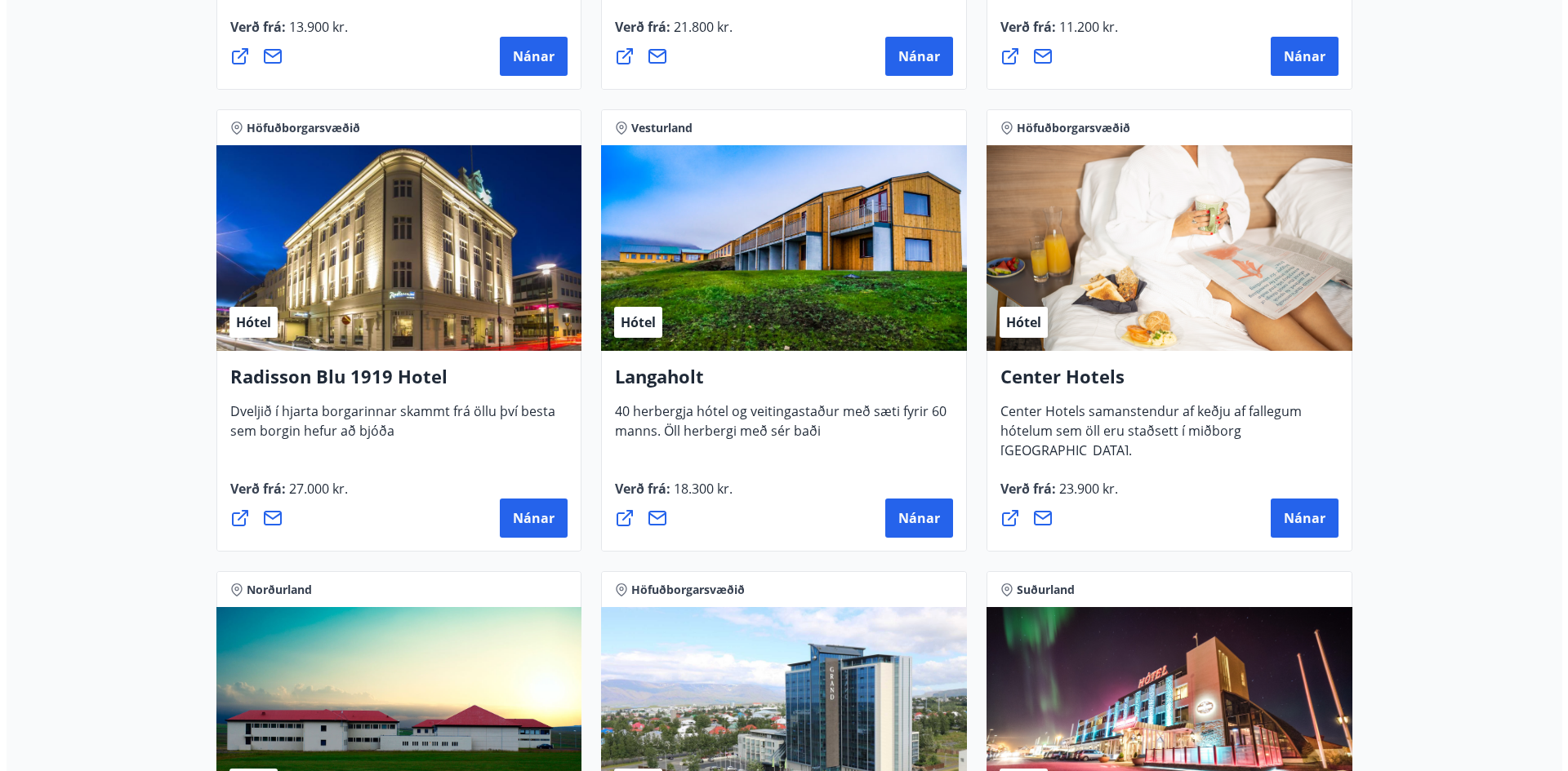
scroll to position [2507, 0]
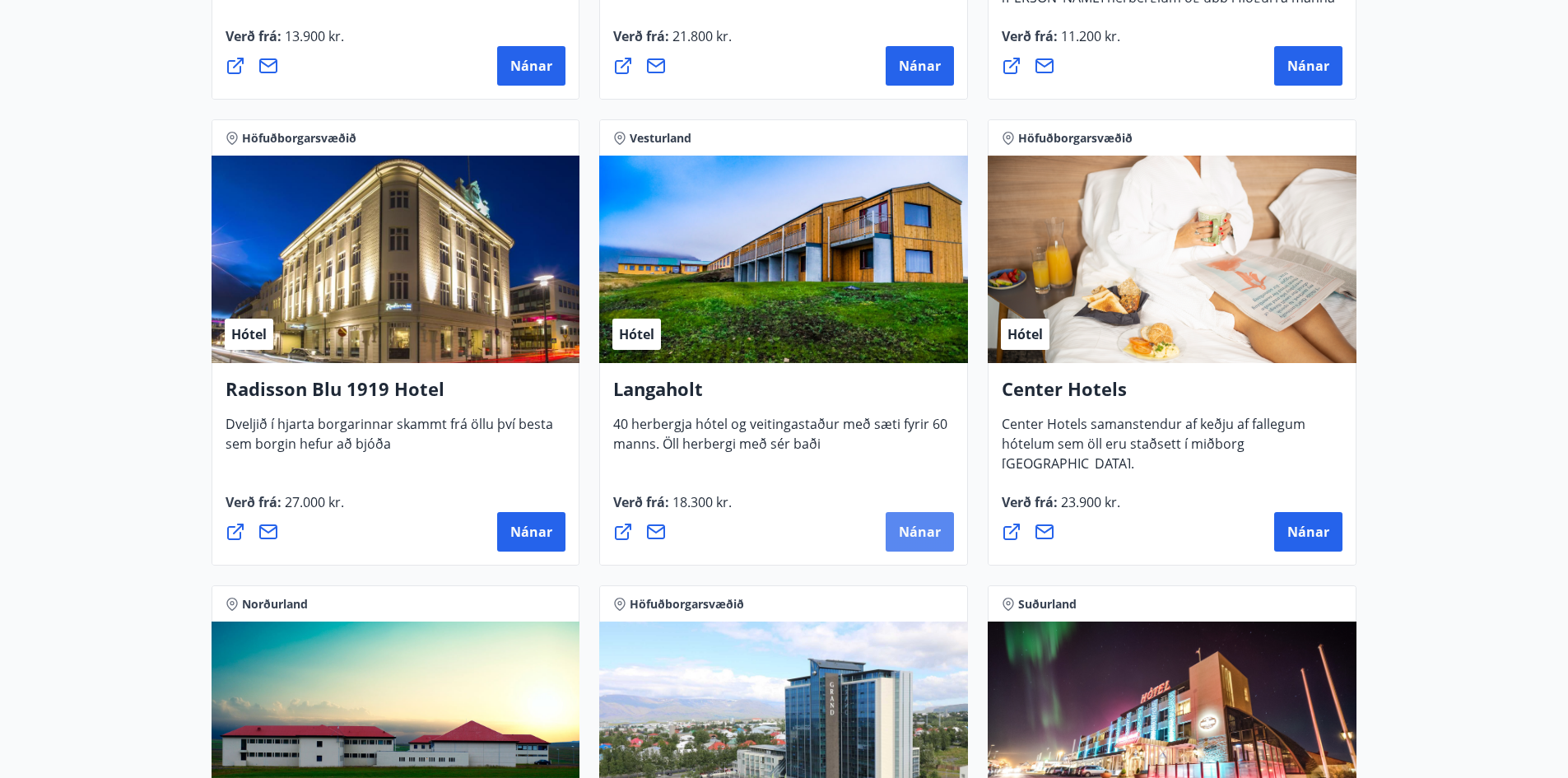
click at [895, 539] on button "Nánar" at bounding box center [919, 532] width 68 height 40
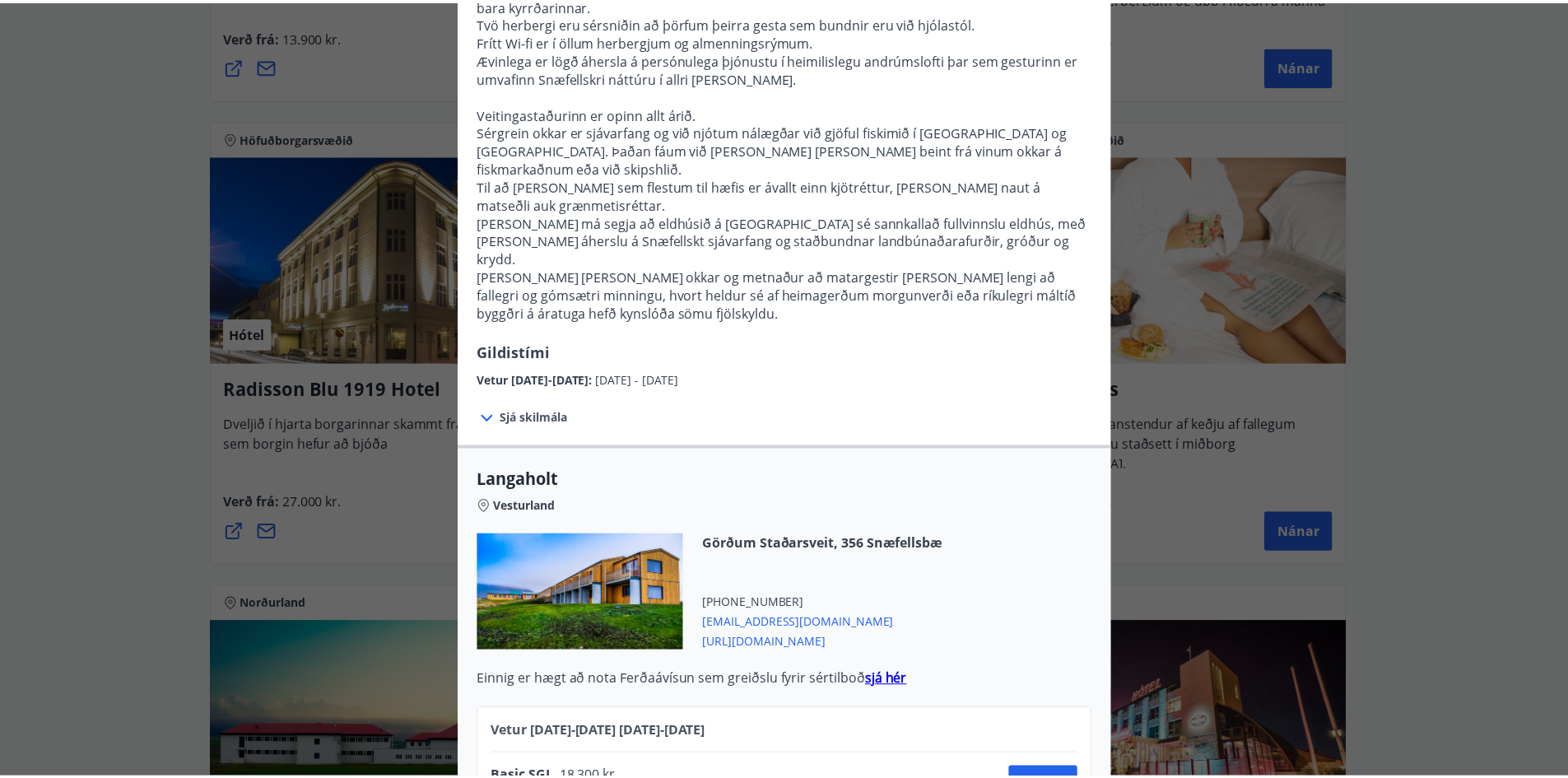
scroll to position [0, 0]
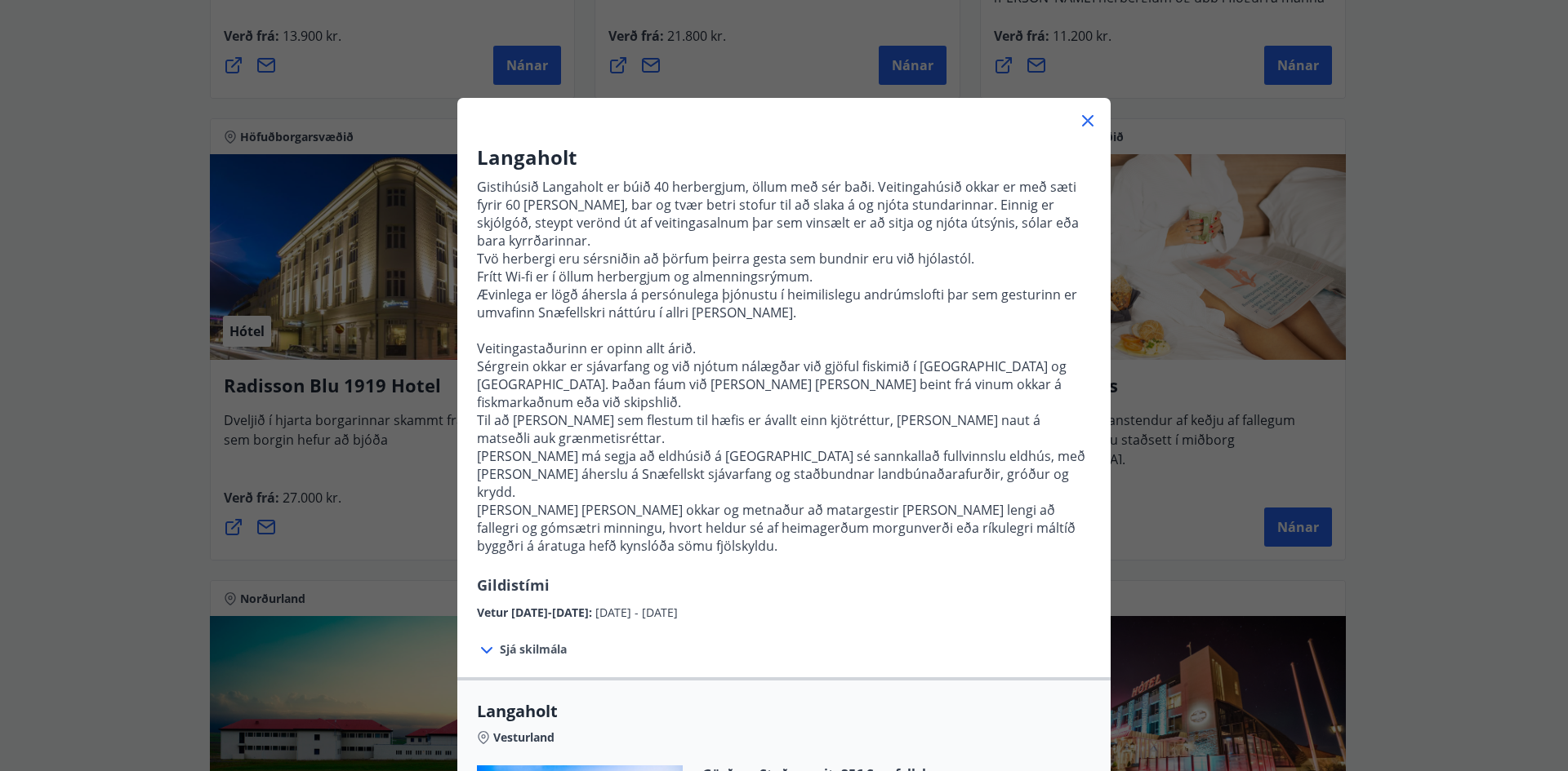
click at [1080, 119] on icon at bounding box center [1087, 120] width 20 height 20
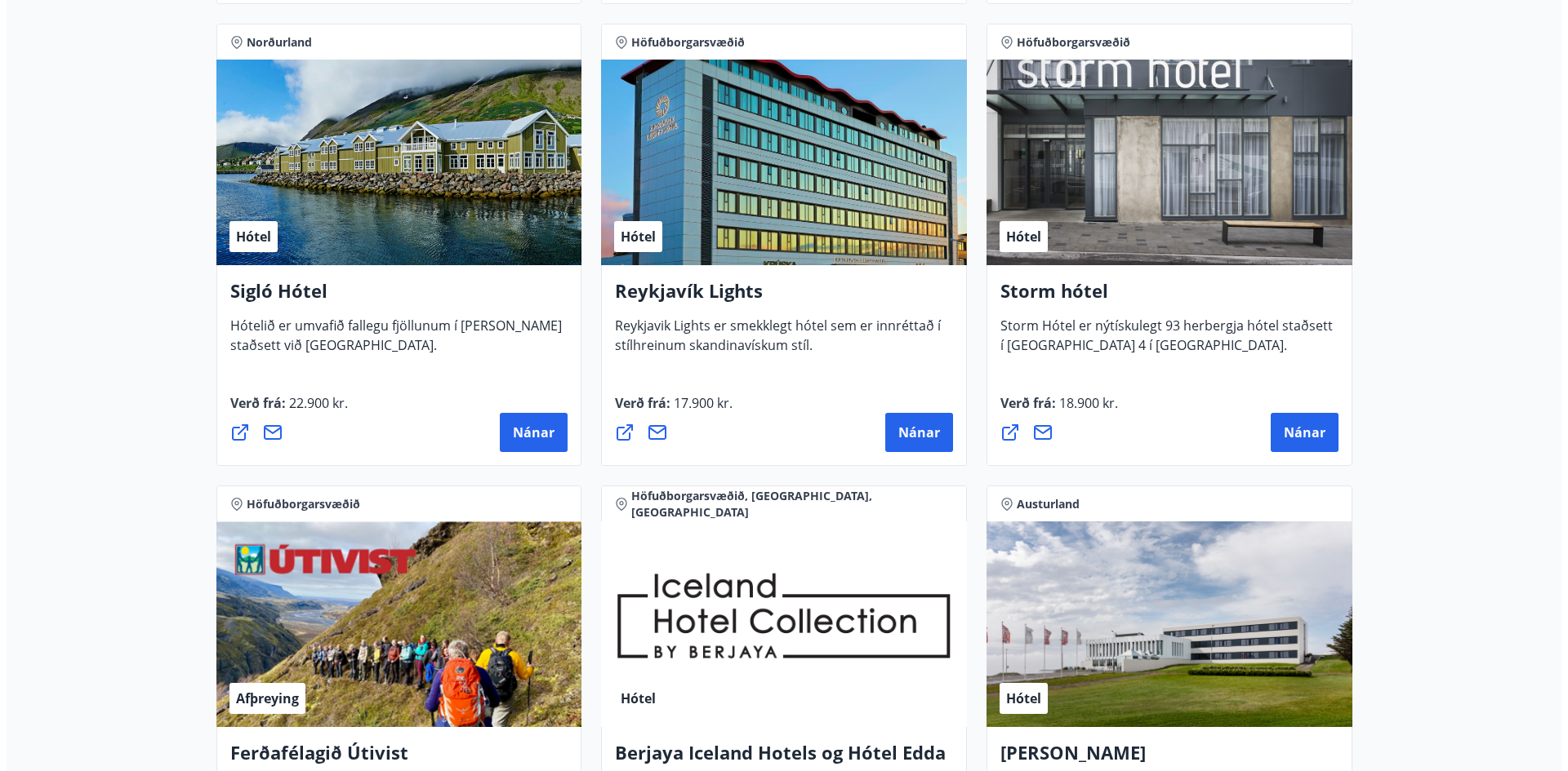
scroll to position [1119, 0]
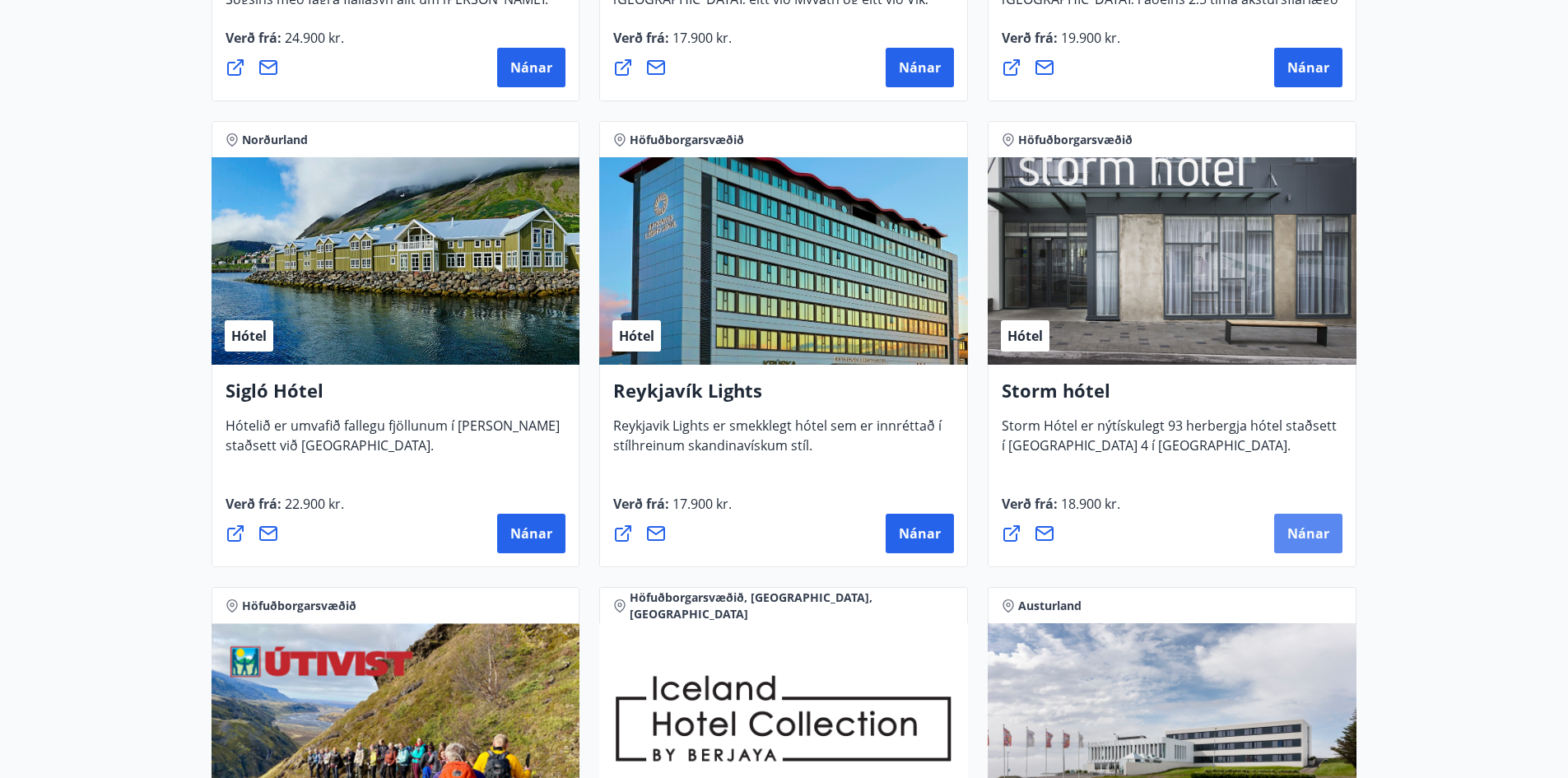
click at [1304, 528] on span "Nánar" at bounding box center [1308, 534] width 42 height 18
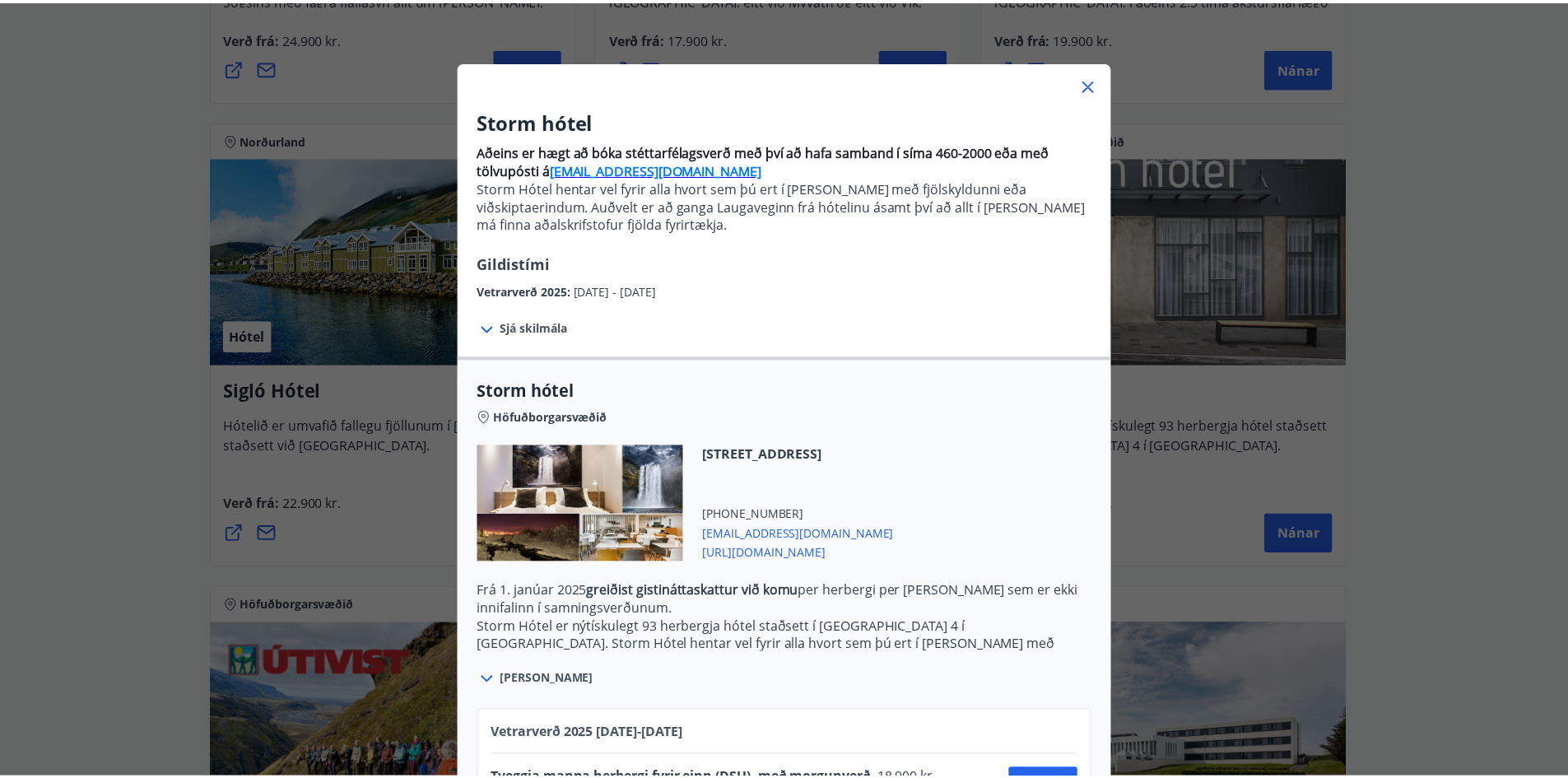
scroll to position [0, 0]
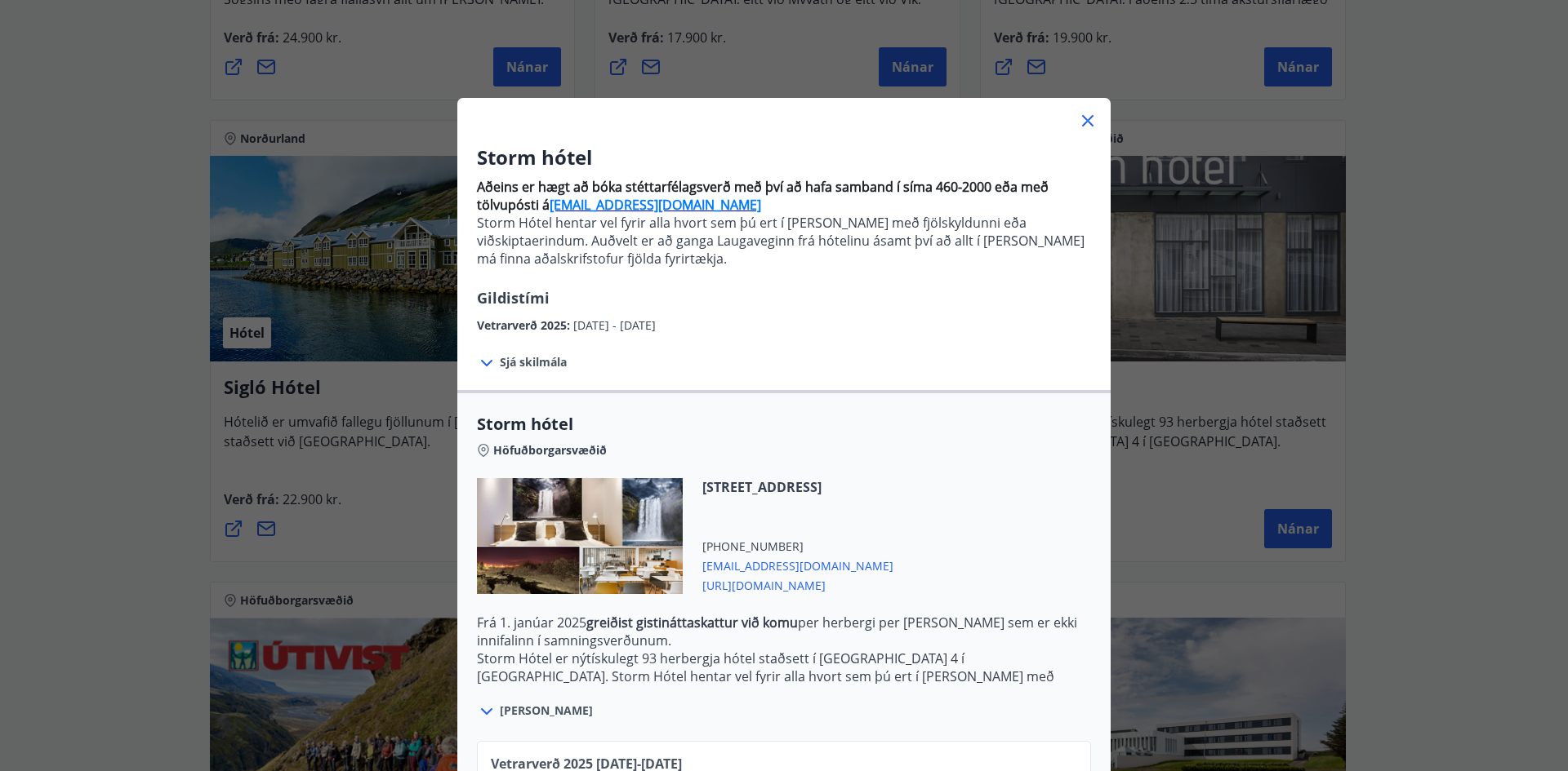
click at [1082, 117] on icon at bounding box center [1087, 120] width 20 height 20
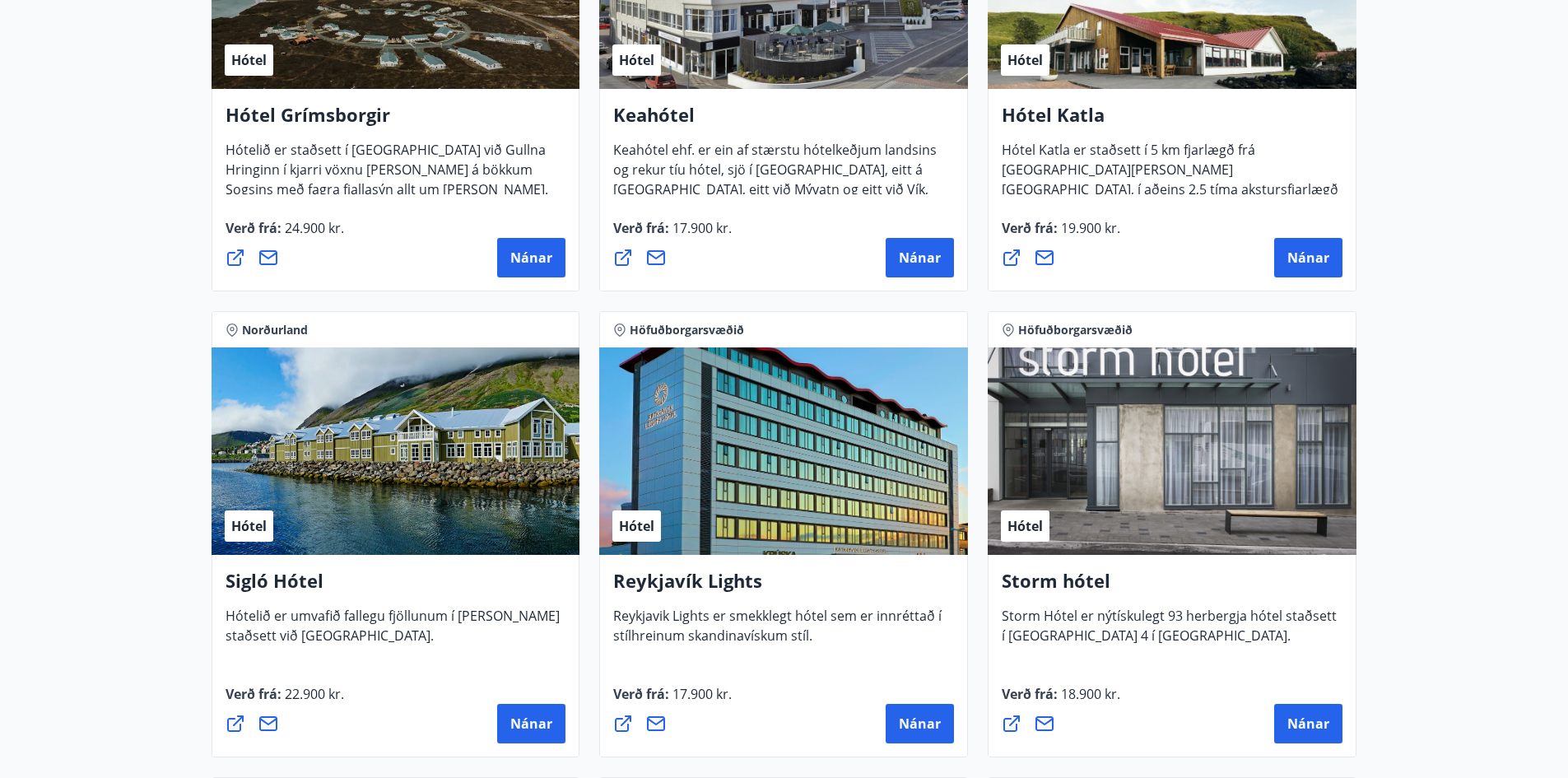
scroll to position [718, 0]
